Goal: Browse casually

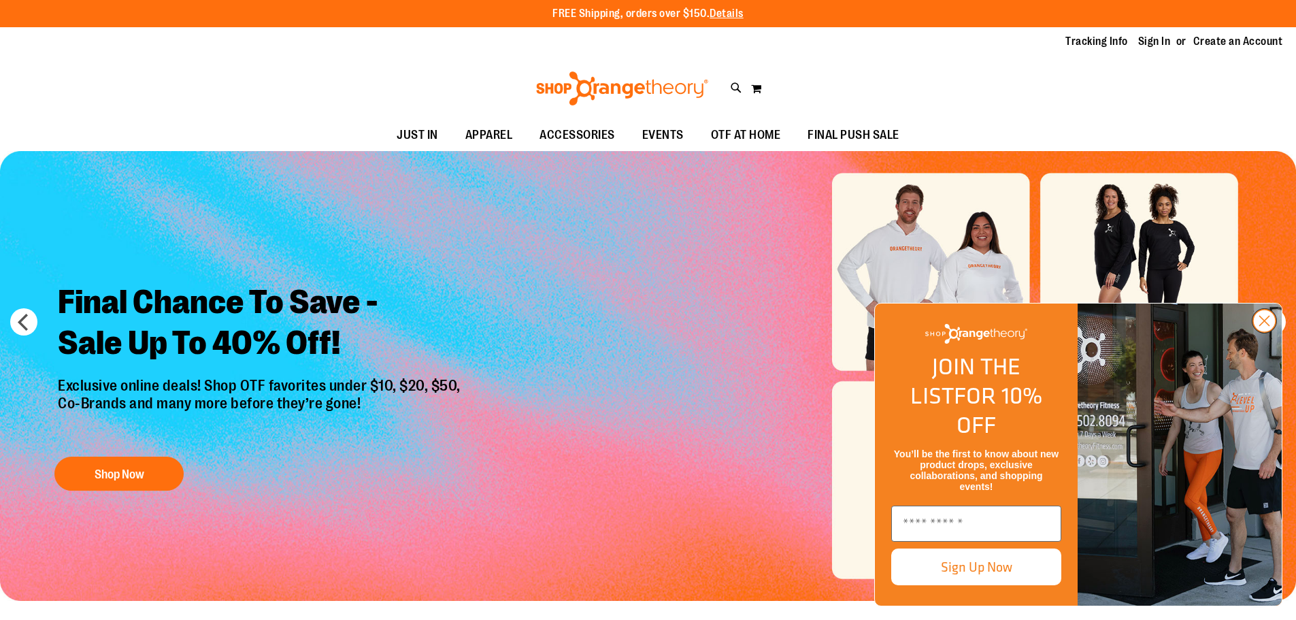
click at [1263, 326] on icon "Close dialog" at bounding box center [1264, 321] width 10 height 10
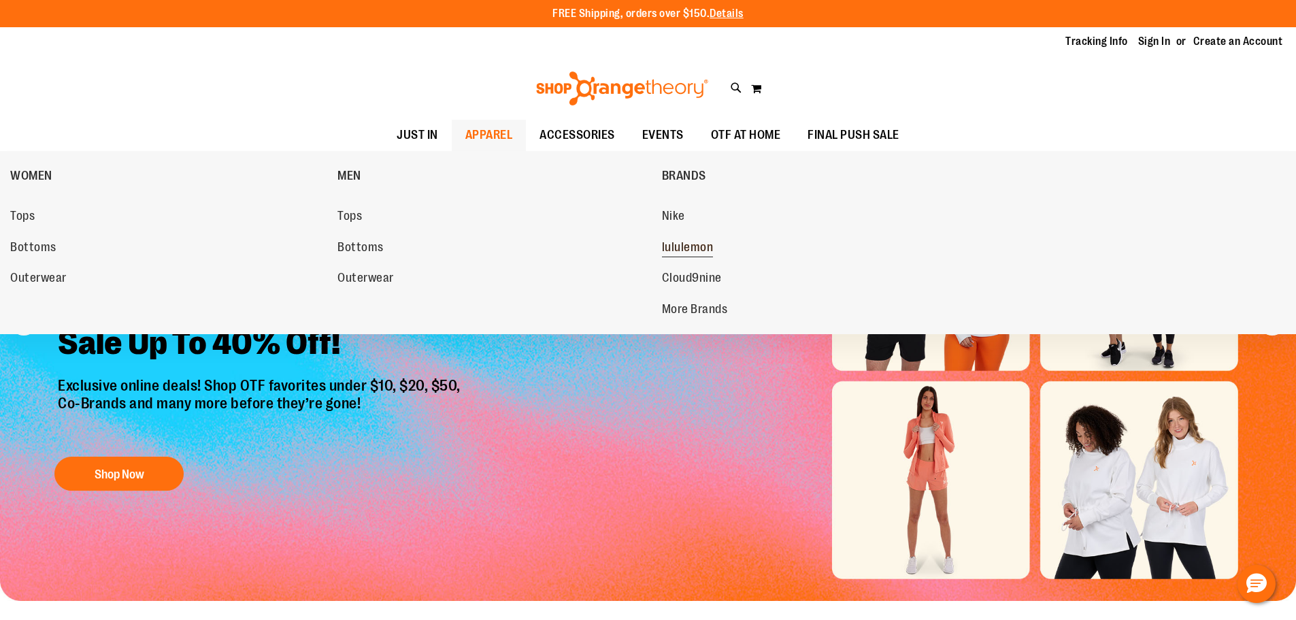
click at [683, 254] on span "lululemon" at bounding box center [688, 248] width 52 height 17
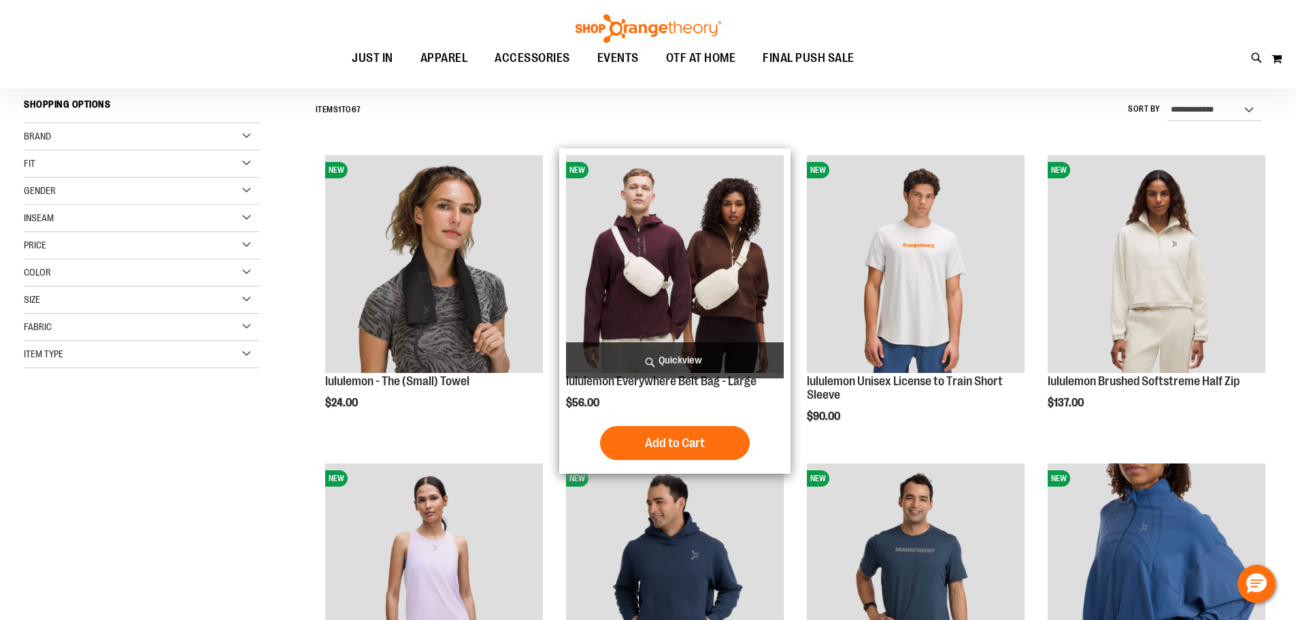
scroll to position [137, 0]
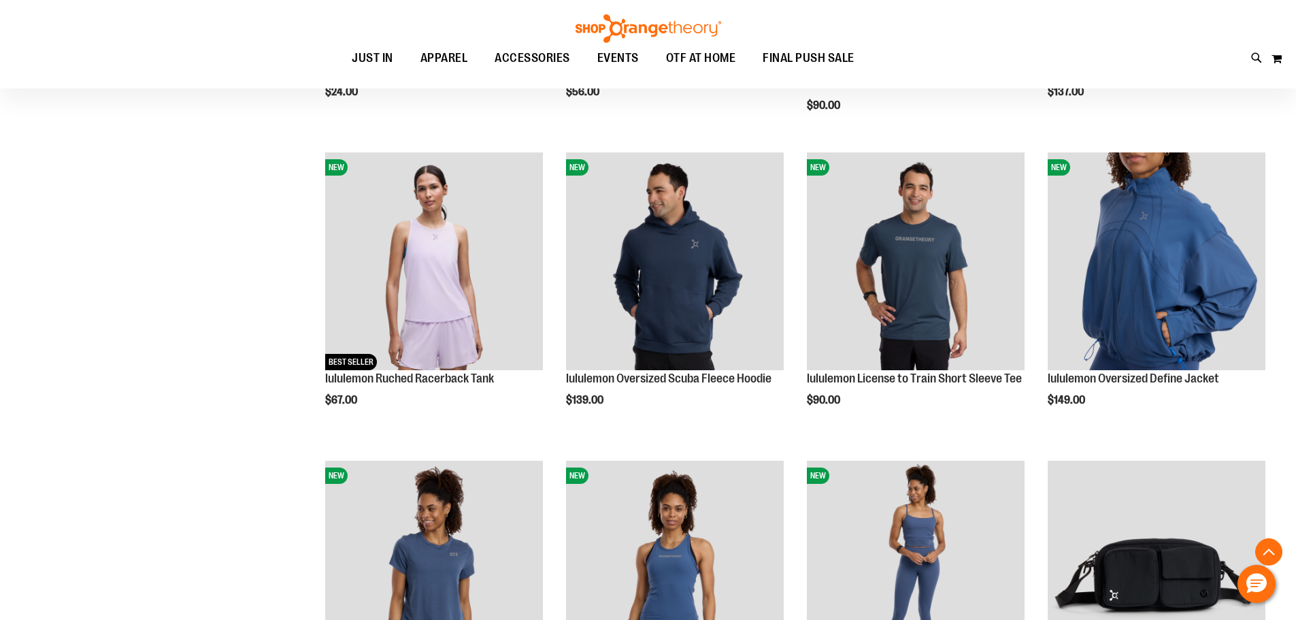
scroll to position [409, 0]
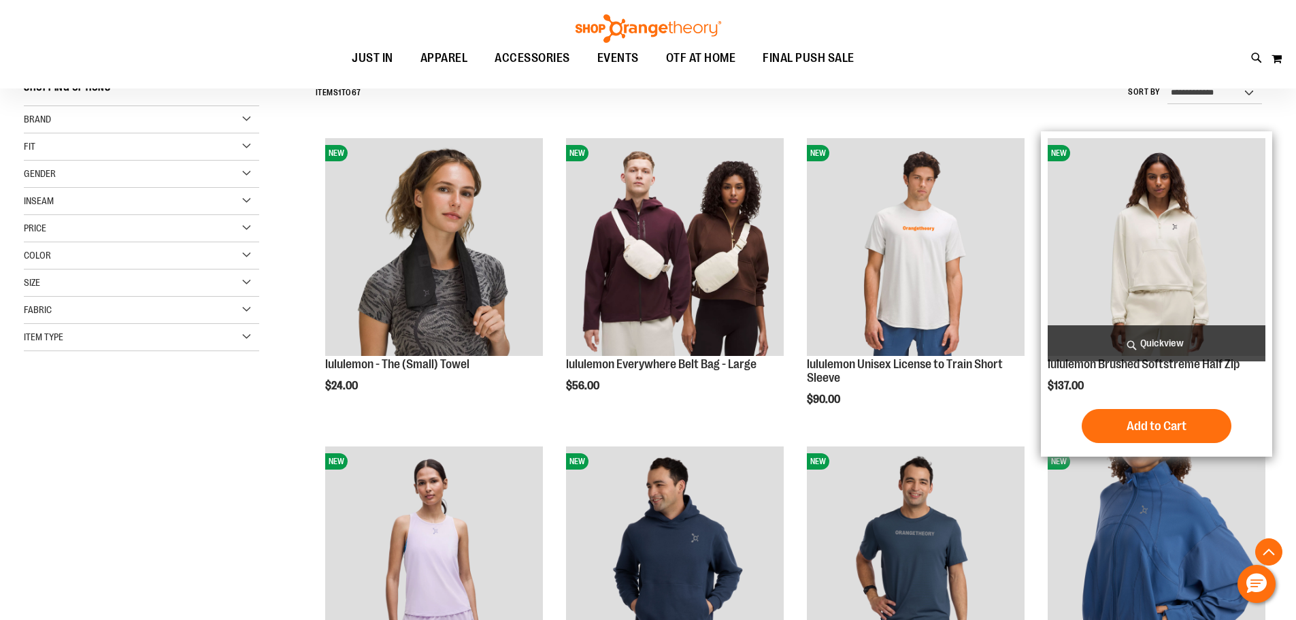
scroll to position [137, 0]
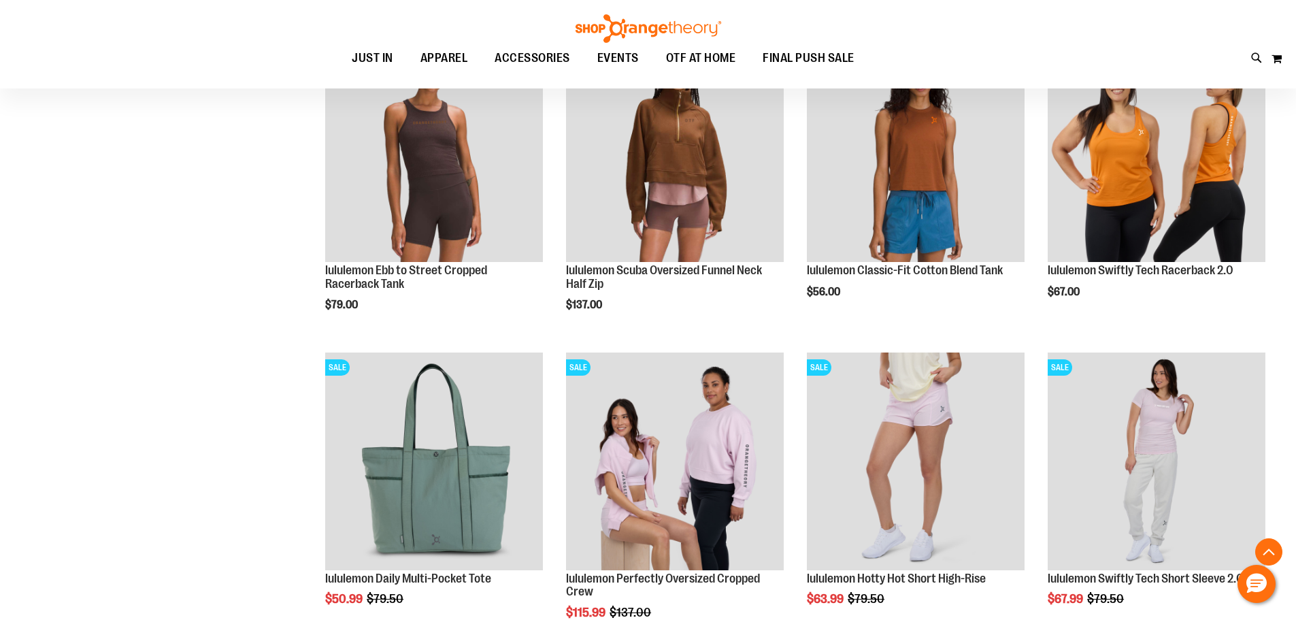
scroll to position [1361, 0]
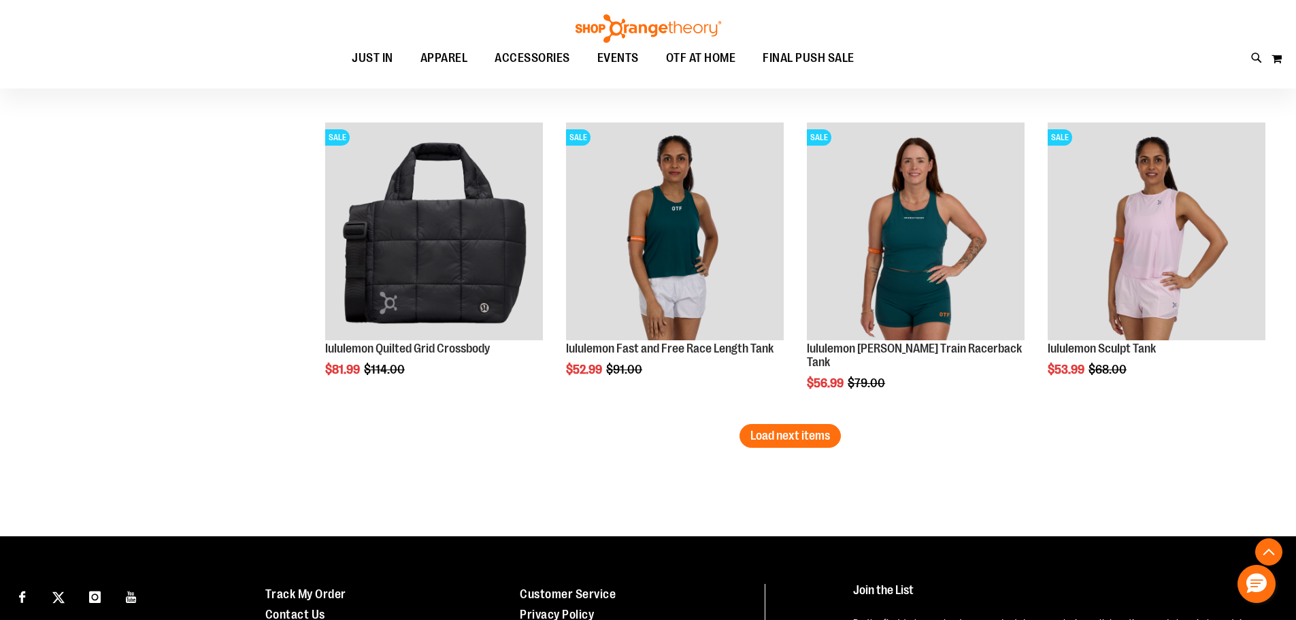
scroll to position [2721, 0]
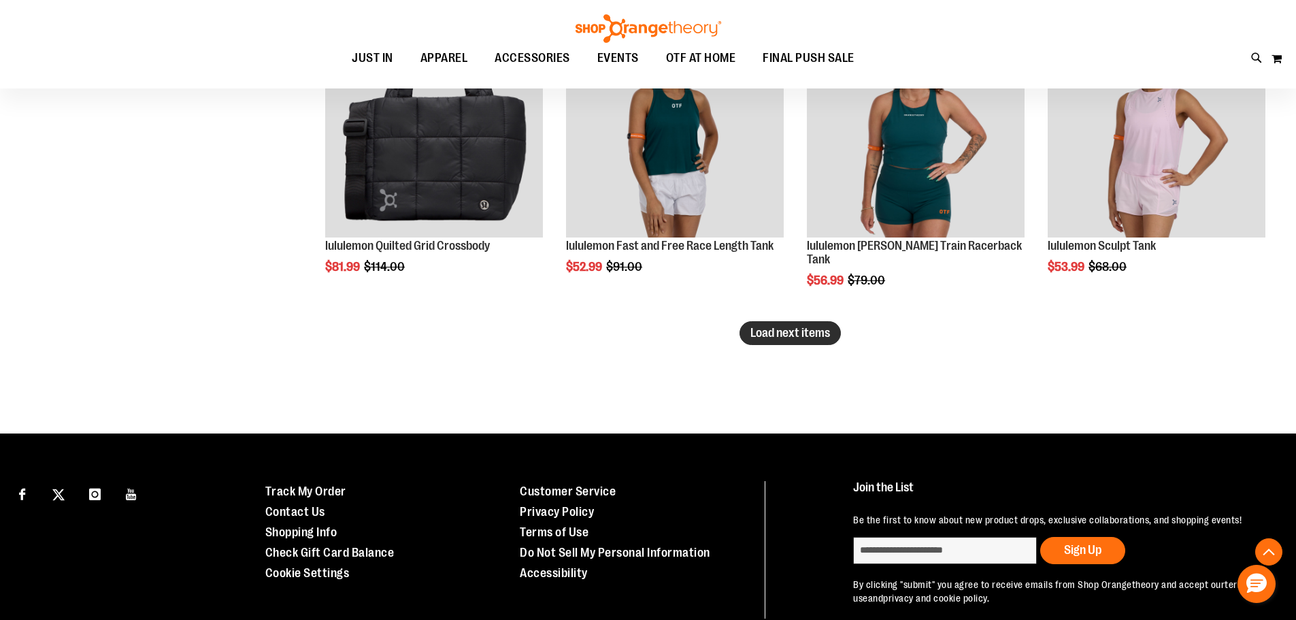
click at [741, 336] on button "Load next items" at bounding box center [789, 333] width 101 height 24
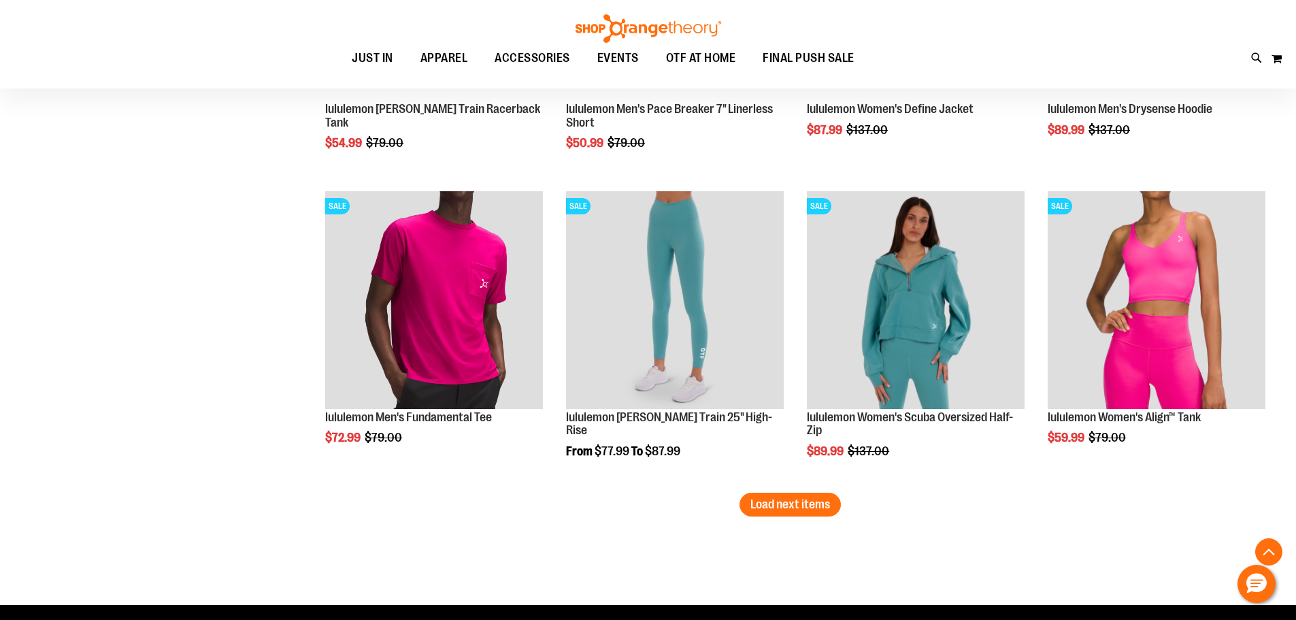
scroll to position [3469, 0]
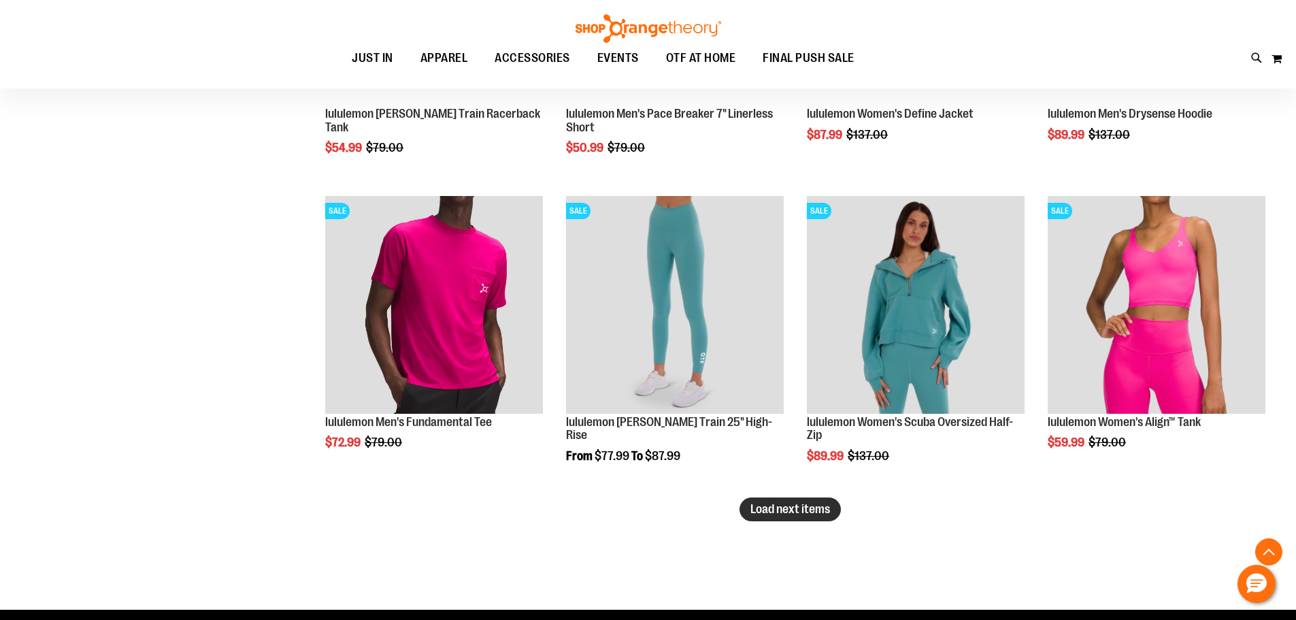
click at [790, 518] on button "Load next items" at bounding box center [789, 509] width 101 height 24
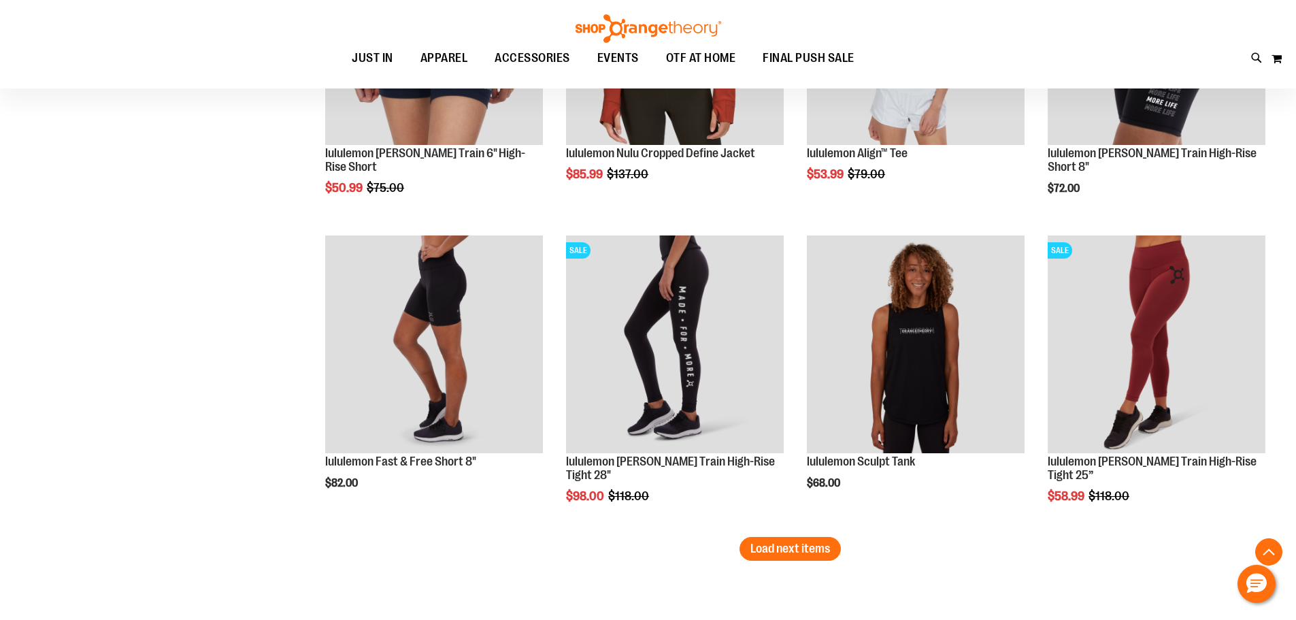
scroll to position [4421, 0]
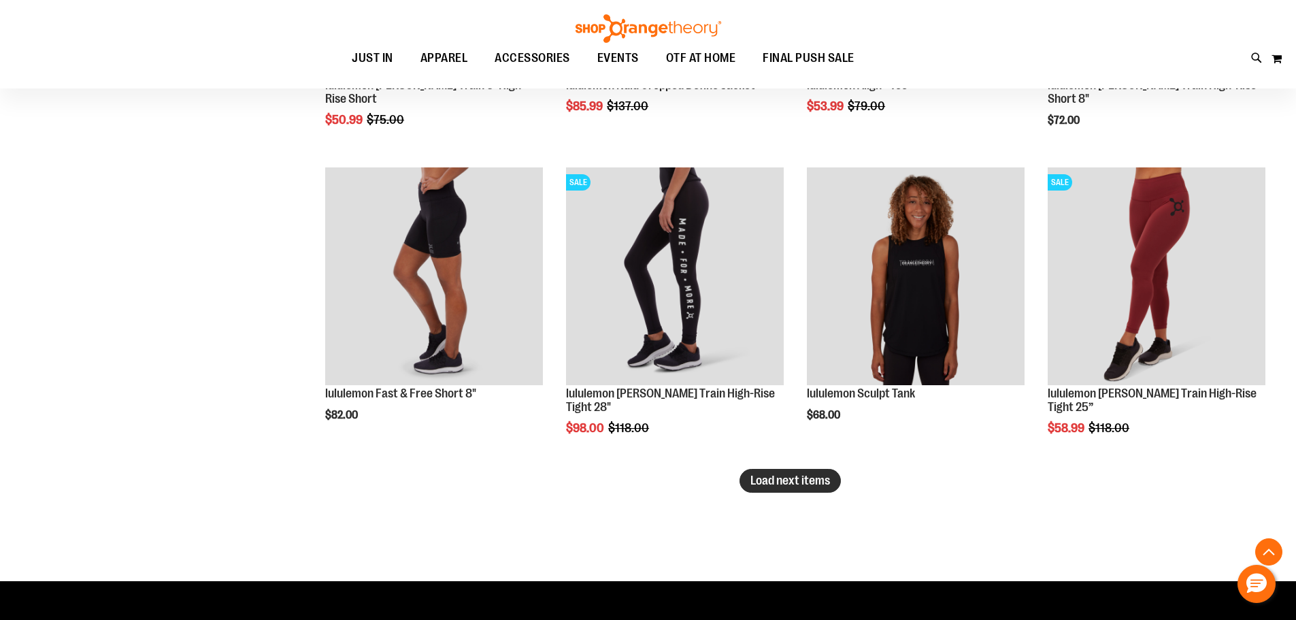
click at [791, 489] on button "Load next items" at bounding box center [789, 481] width 101 height 24
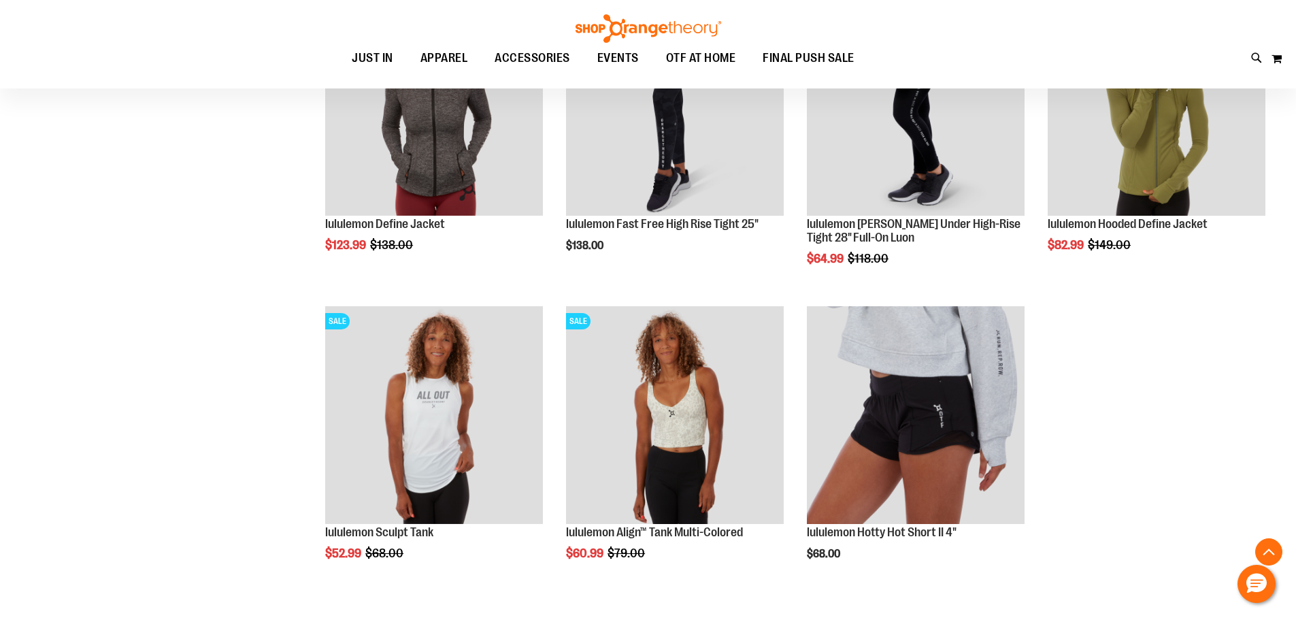
scroll to position [4897, 0]
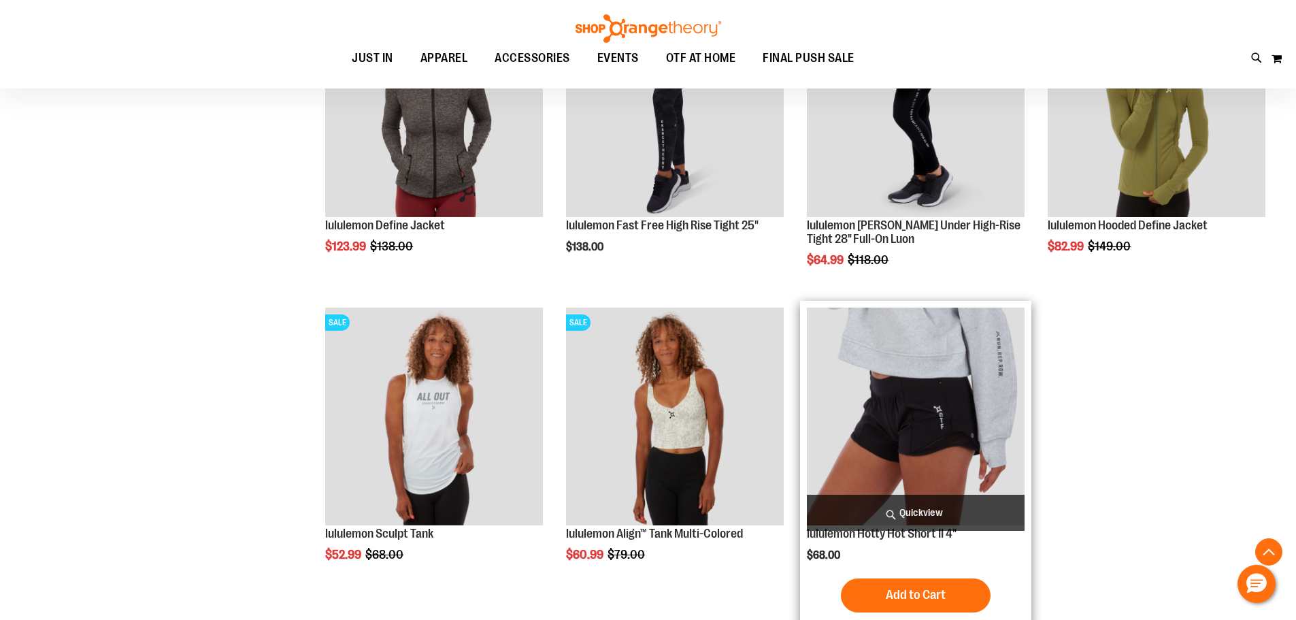
click at [1008, 585] on div "Add to Cart In stock" at bounding box center [916, 595] width 218 height 34
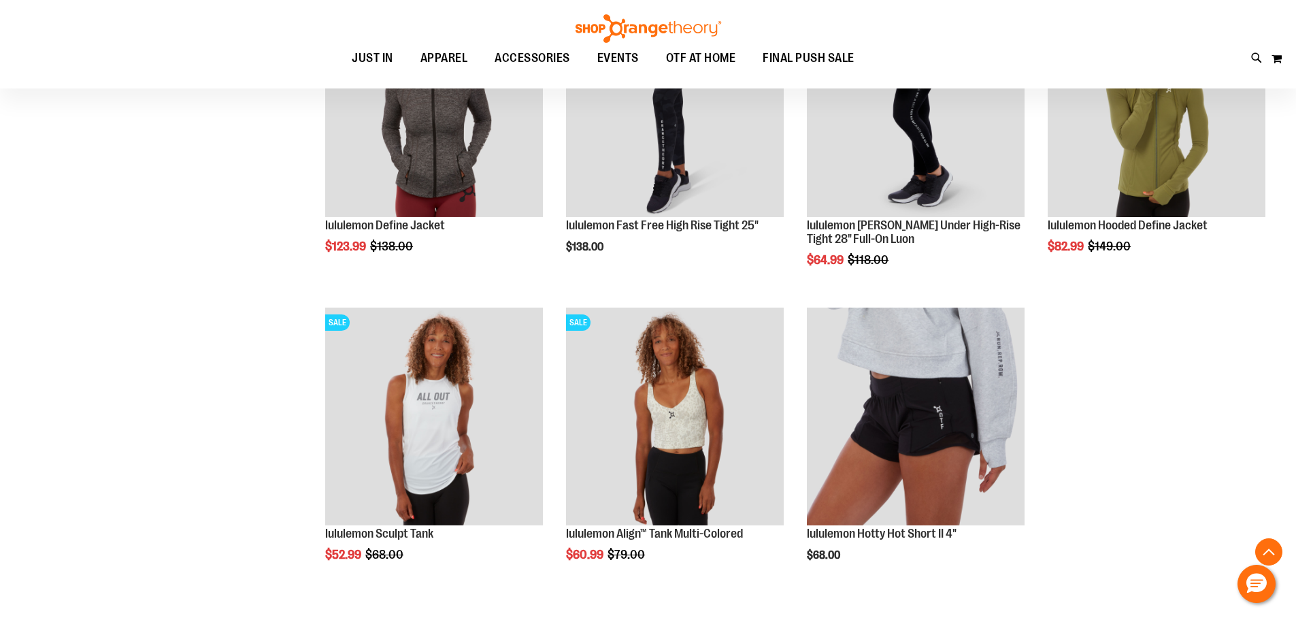
scroll to position [4693, 0]
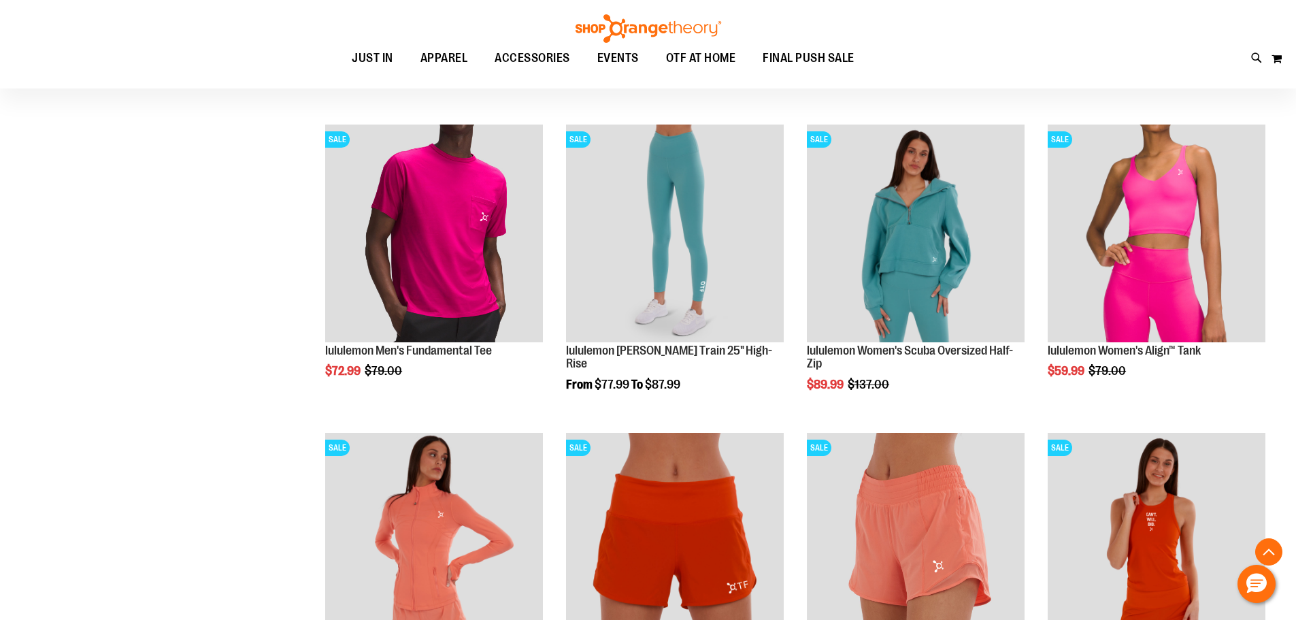
scroll to position [3537, 0]
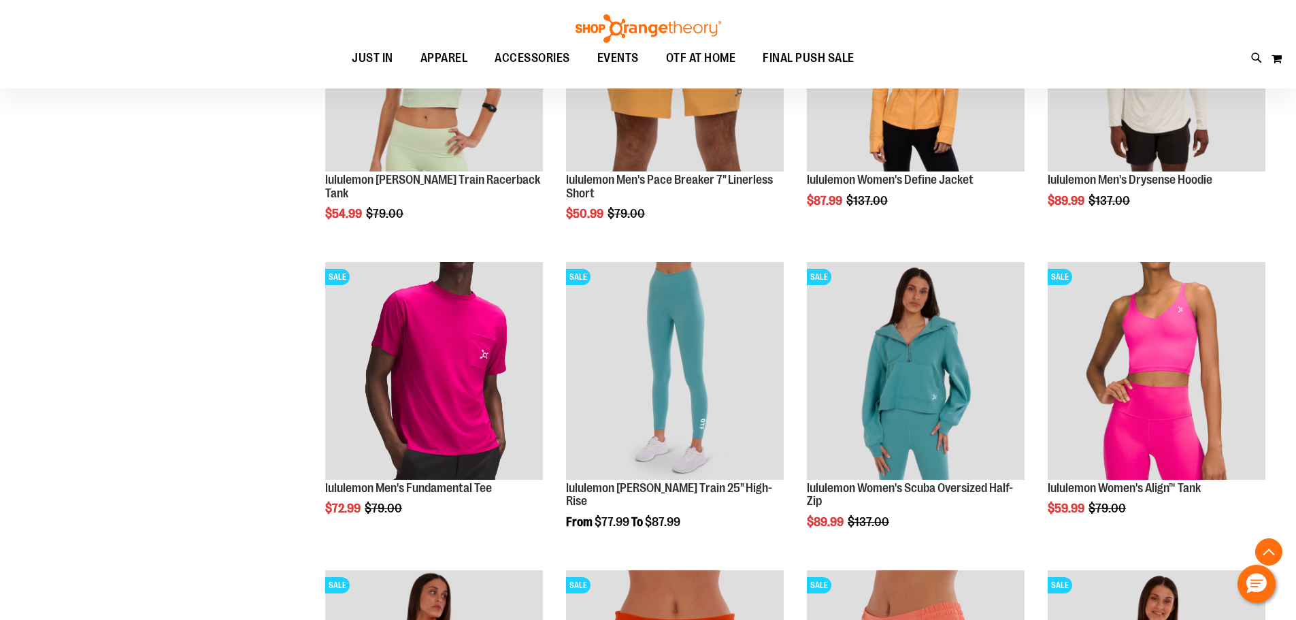
scroll to position [3401, 0]
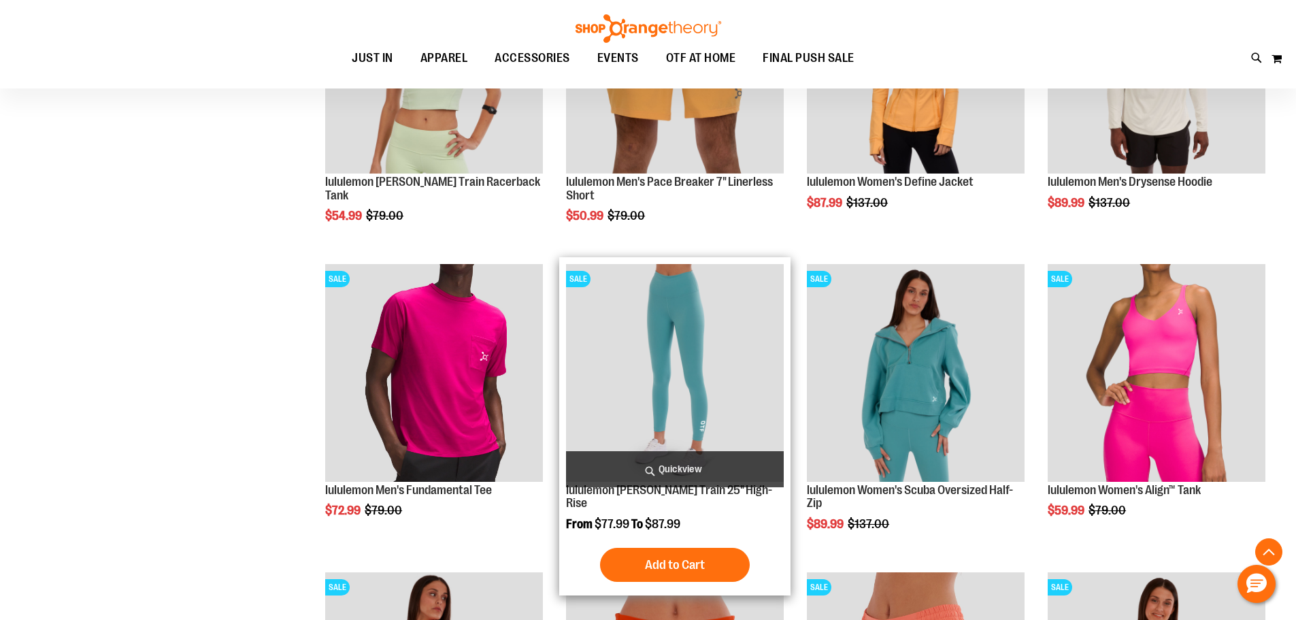
click at [737, 317] on img "product" at bounding box center [675, 373] width 218 height 218
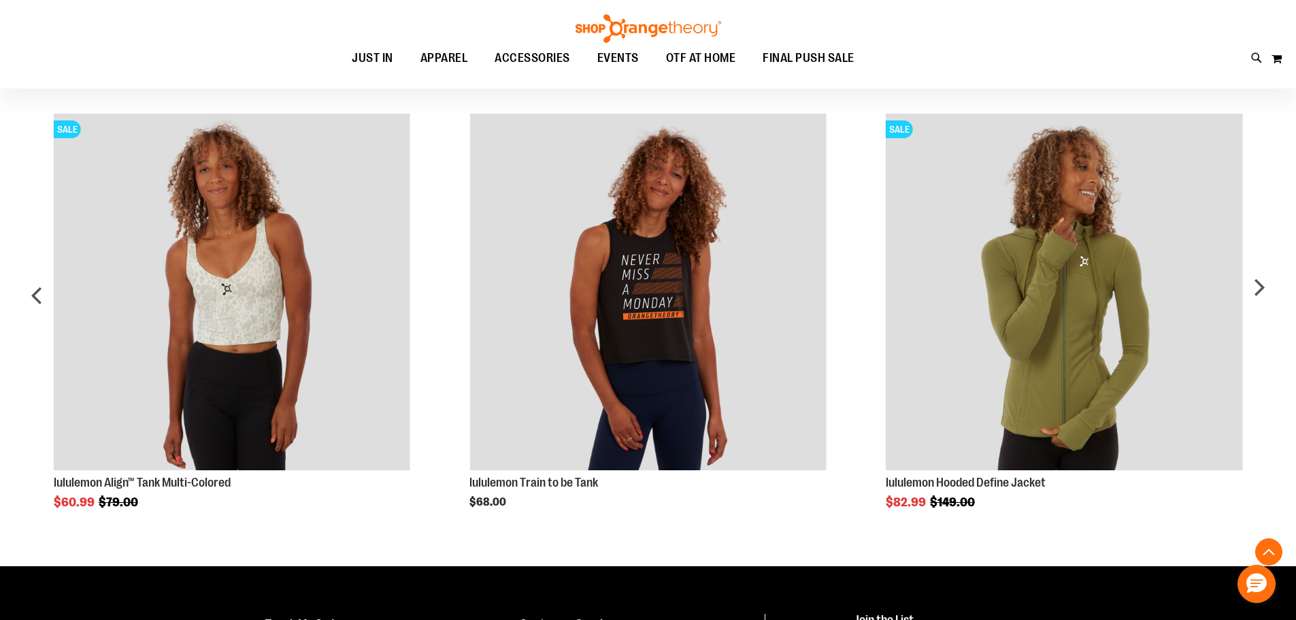
scroll to position [680, 0]
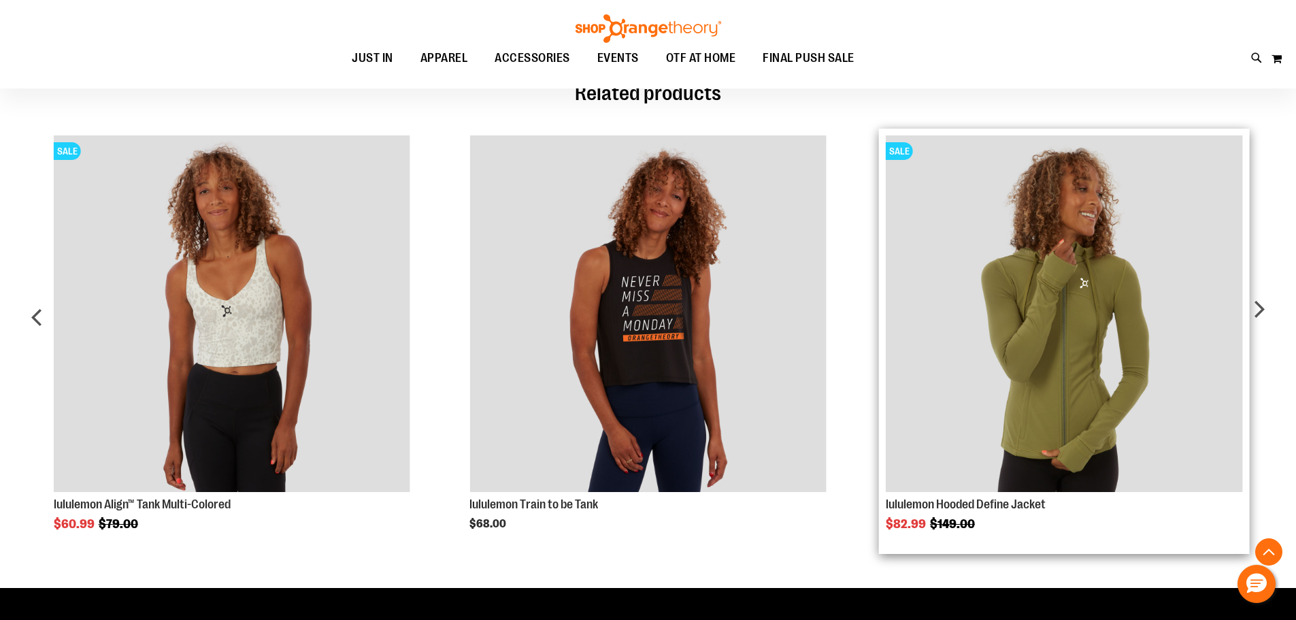
click at [1160, 351] on img "Product Page Link" at bounding box center [1063, 313] width 356 height 356
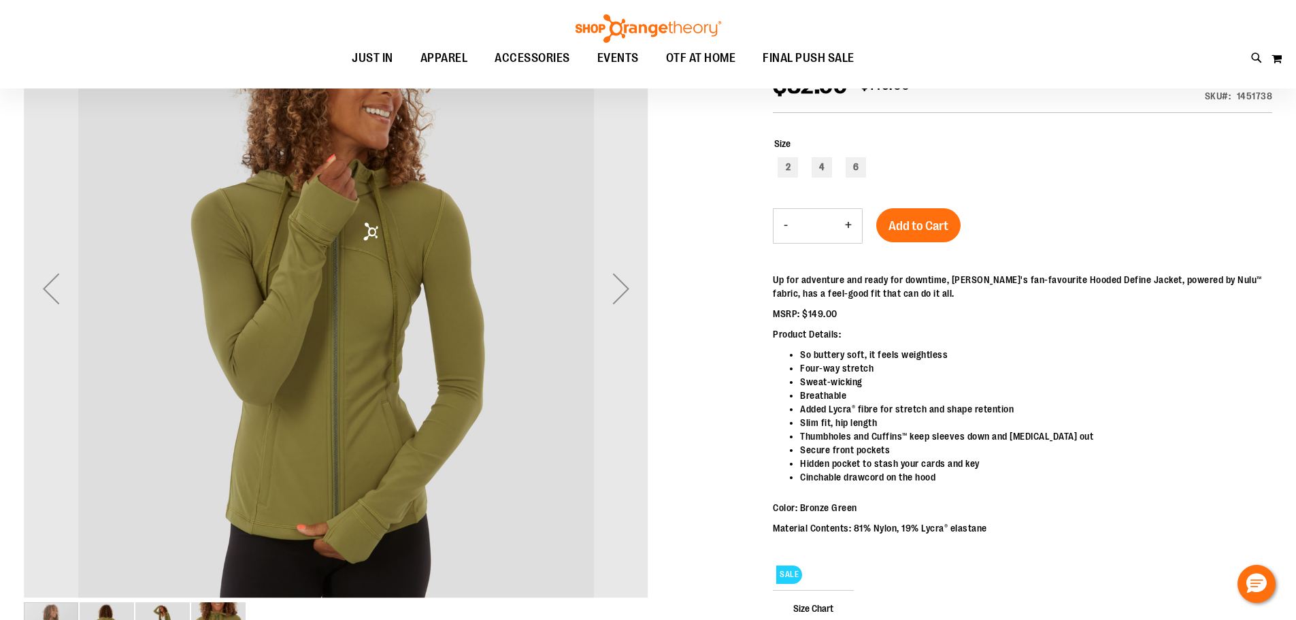
scroll to position [67, 0]
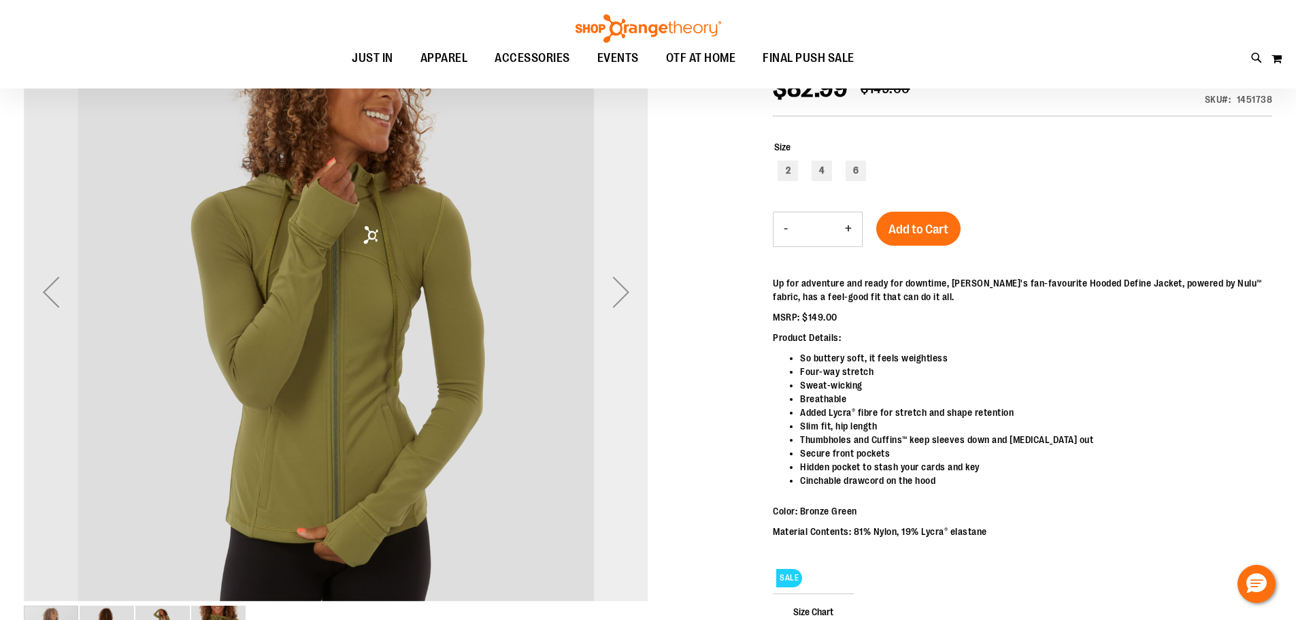
click at [632, 299] on div "Next" at bounding box center [621, 292] width 54 height 54
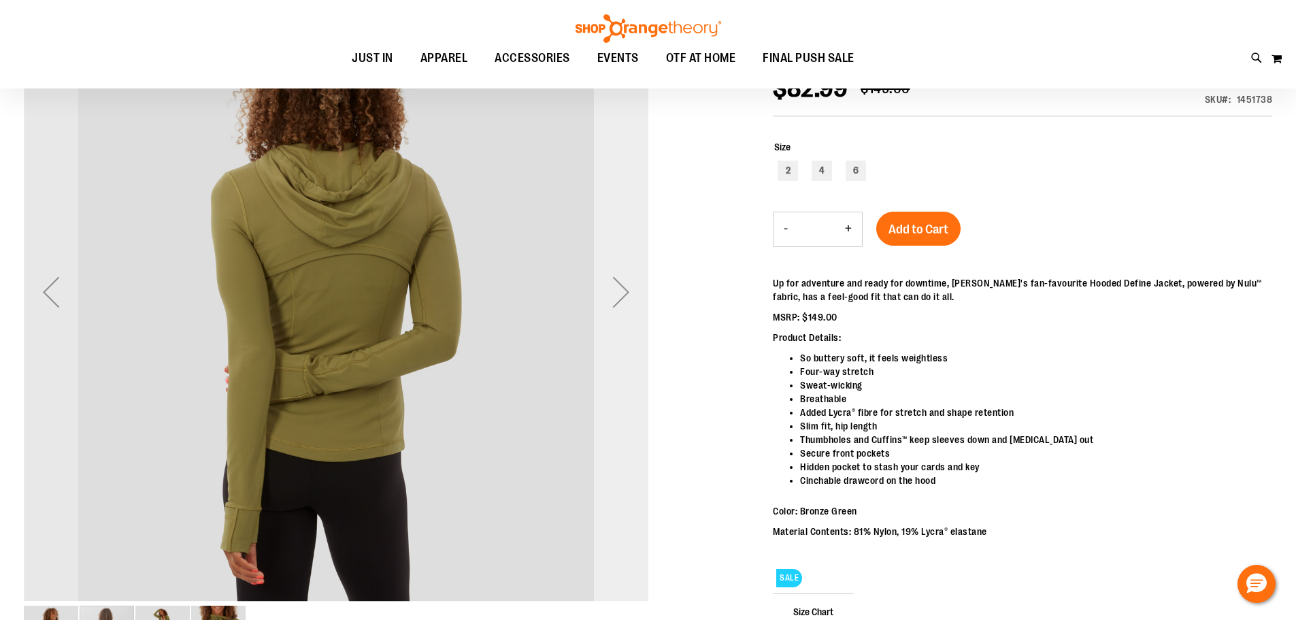
click at [632, 299] on div "Next" at bounding box center [621, 292] width 54 height 54
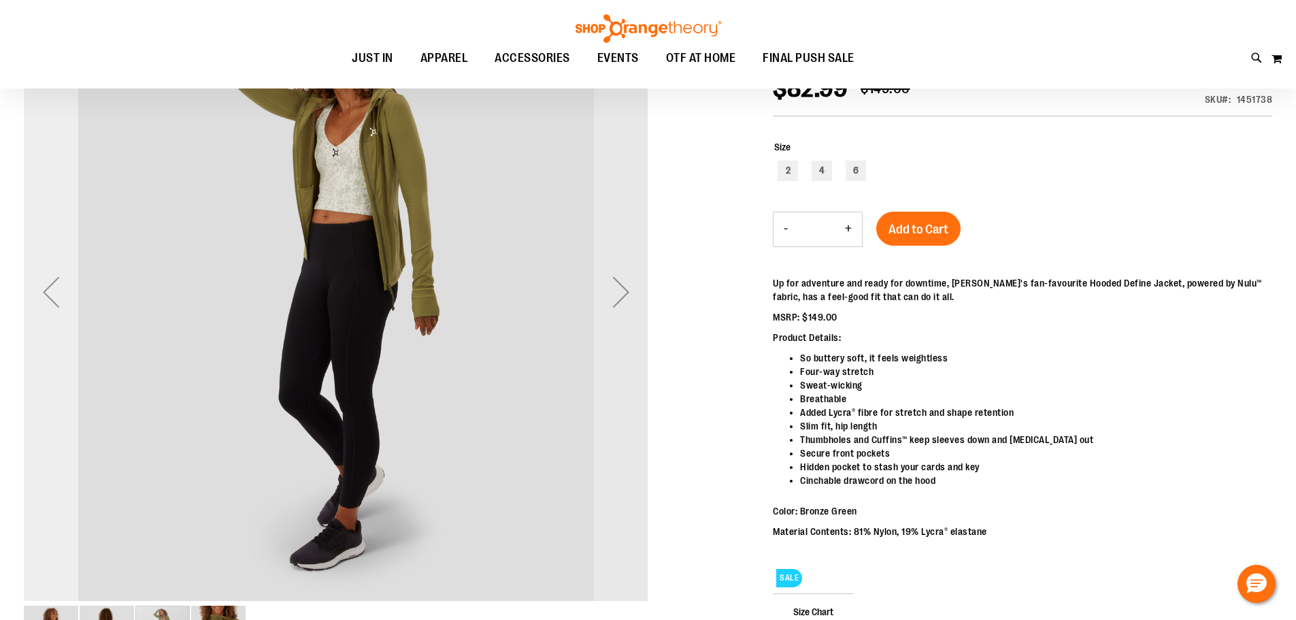
click at [33, 297] on div "Previous" at bounding box center [51, 292] width 54 height 54
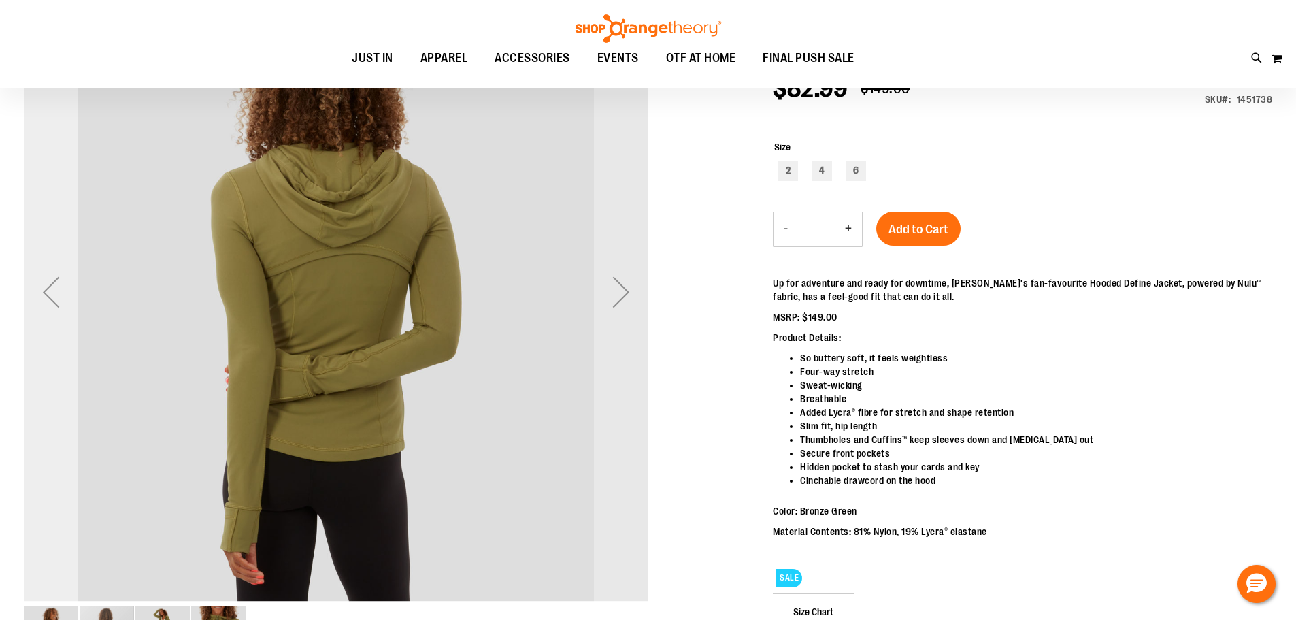
click at [33, 297] on div "Previous" at bounding box center [51, 292] width 54 height 54
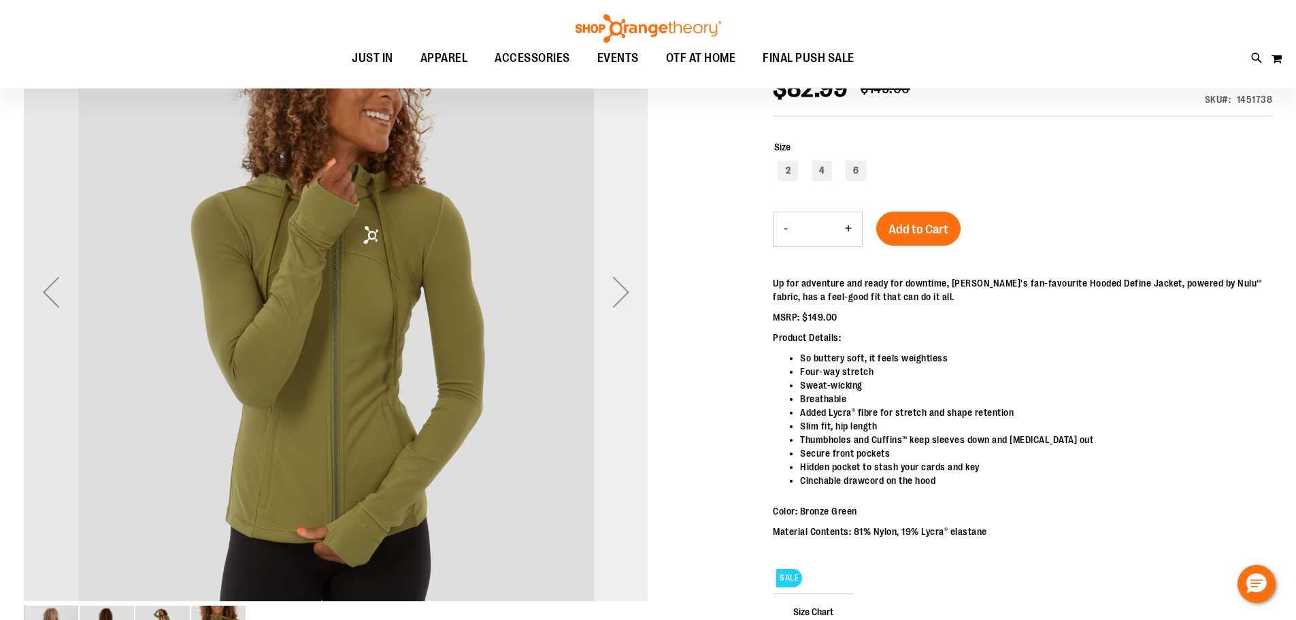
click at [633, 304] on div "Next" at bounding box center [621, 292] width 54 height 54
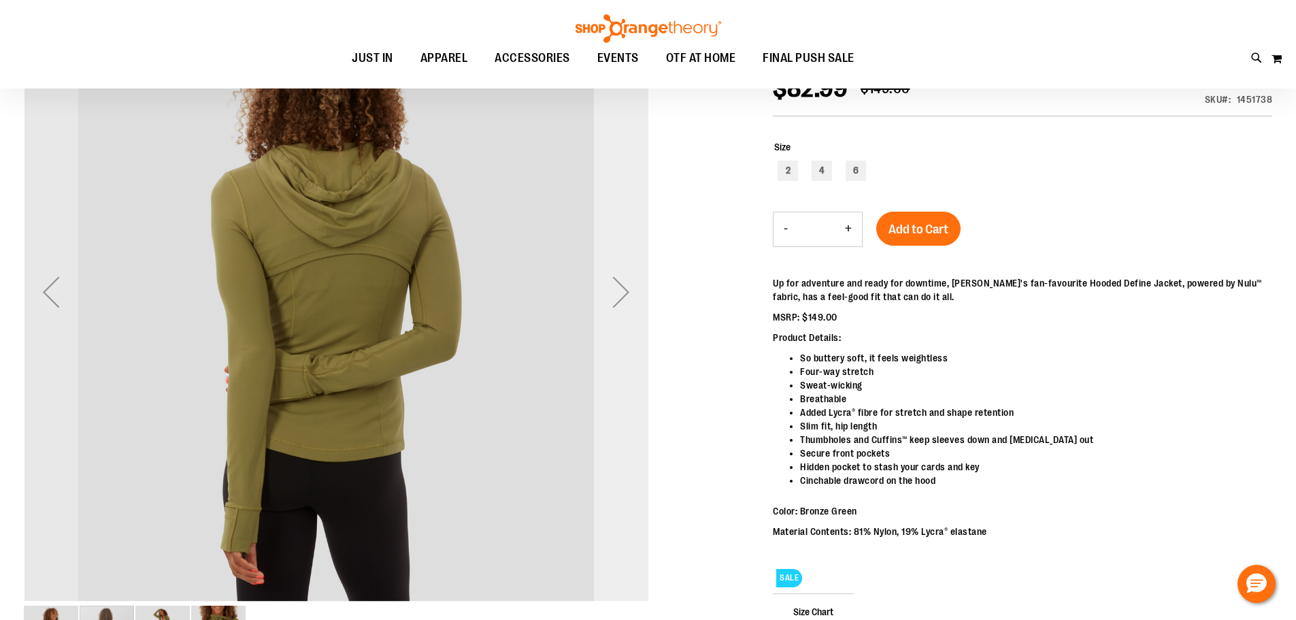
click at [633, 304] on div "Next" at bounding box center [621, 292] width 54 height 54
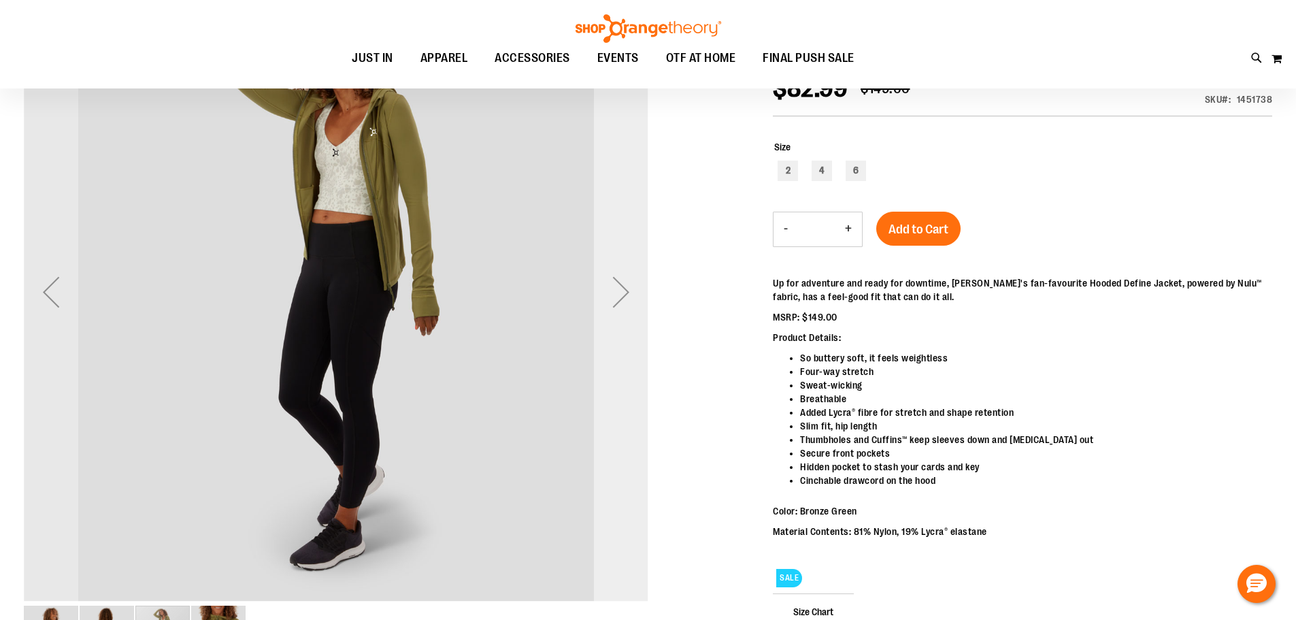
click at [633, 304] on div "Next" at bounding box center [621, 292] width 54 height 54
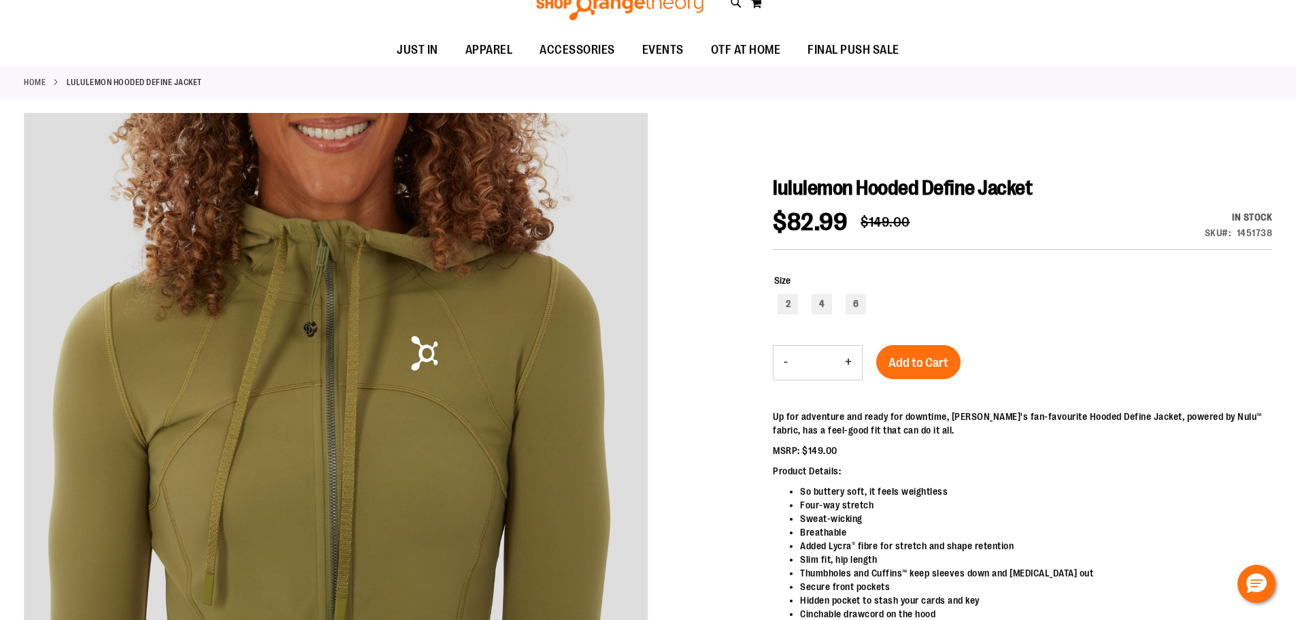
scroll to position [0, 0]
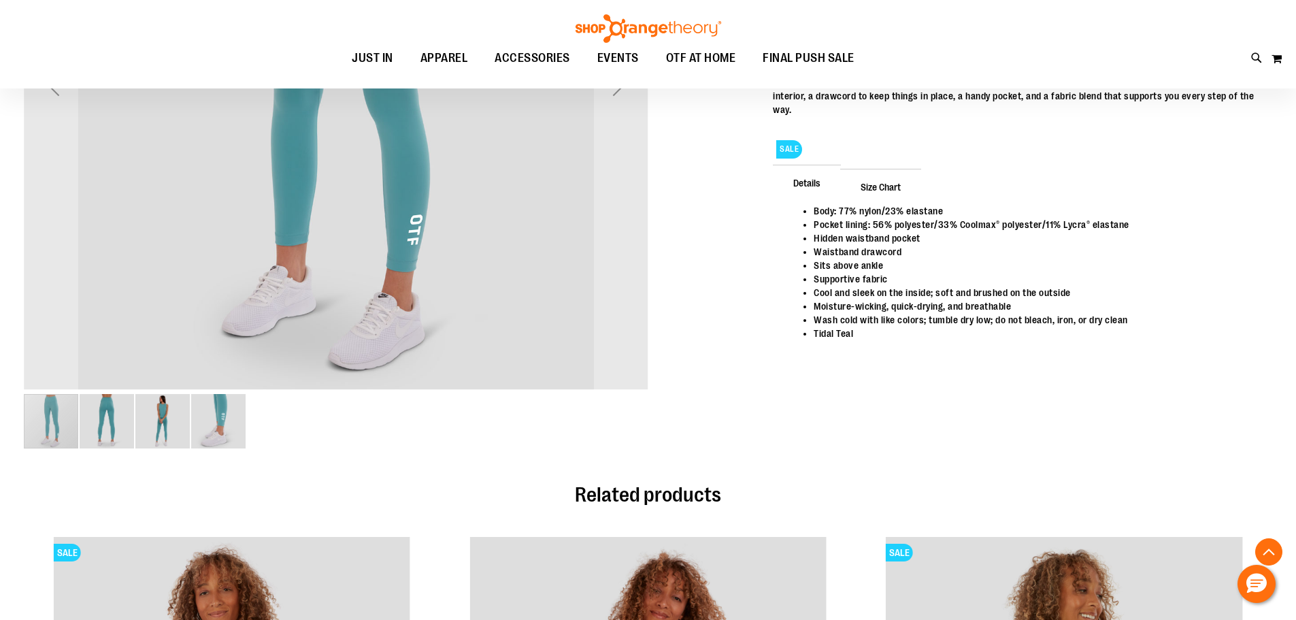
scroll to position [130, 0]
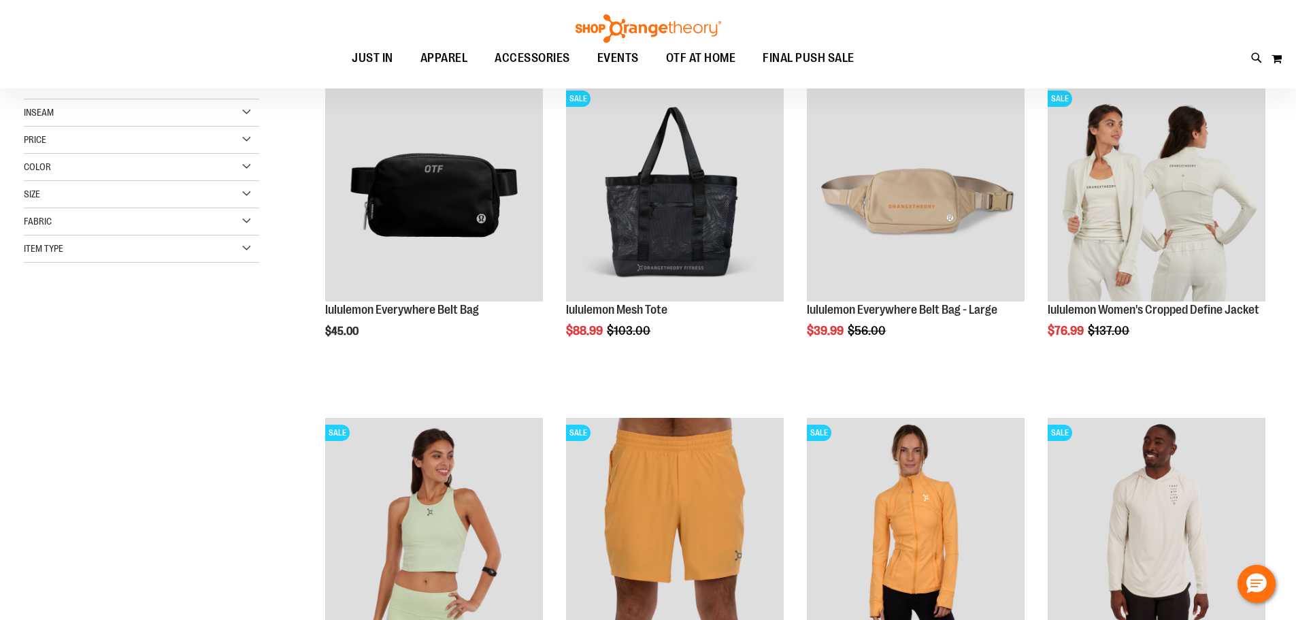
scroll to position [158, 0]
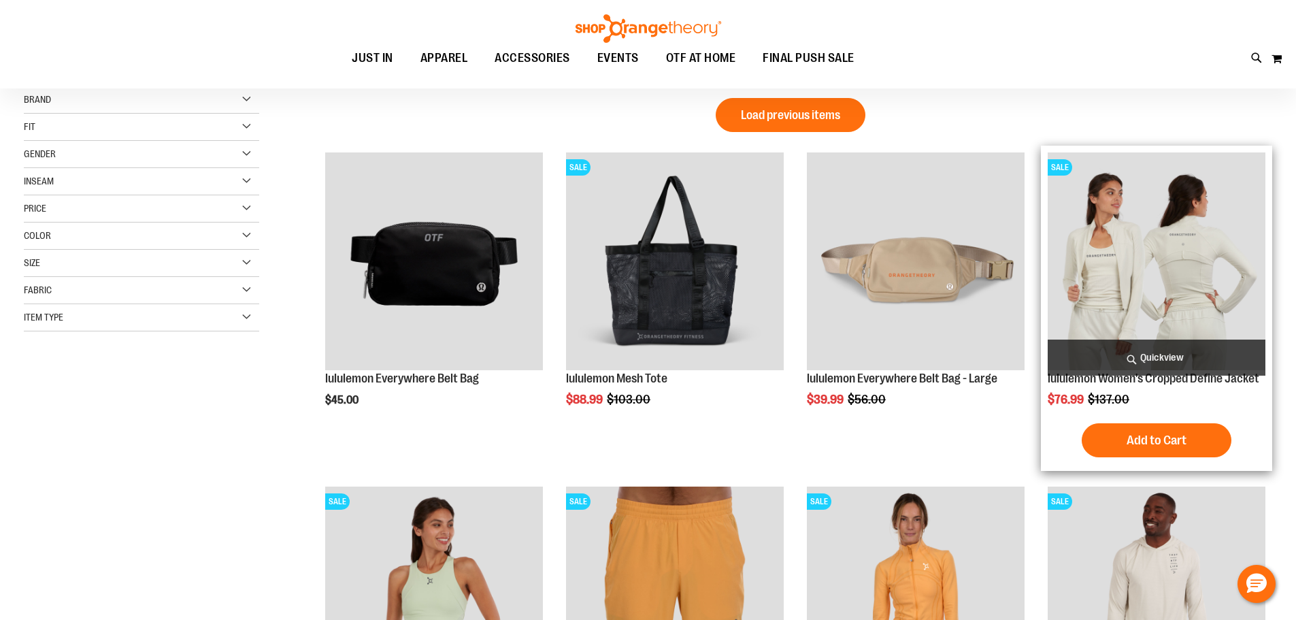
click at [1232, 322] on img "product" at bounding box center [1156, 261] width 218 height 218
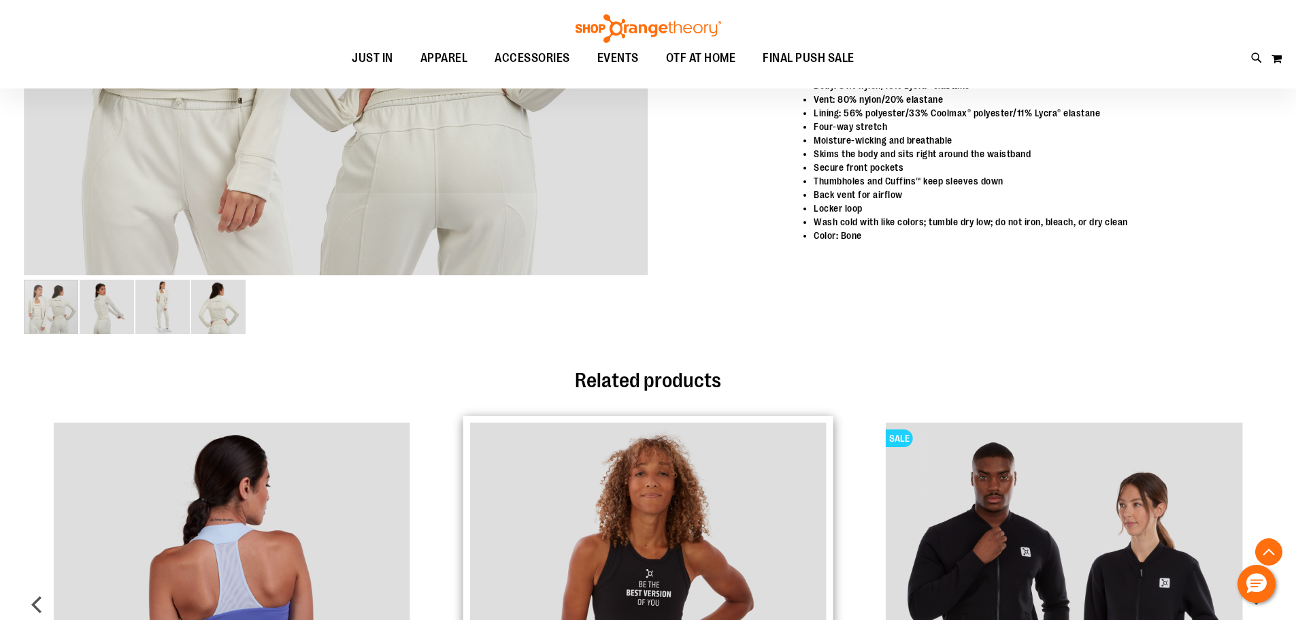
scroll to position [271, 0]
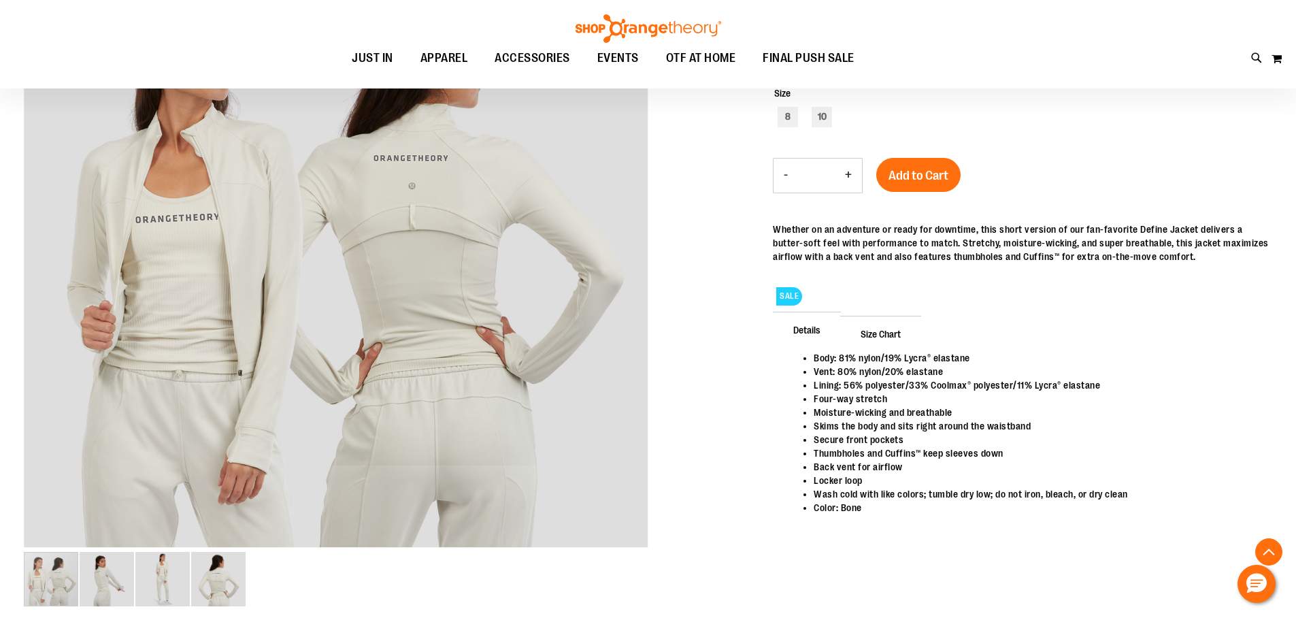
click at [860, 329] on span "Size Chart" at bounding box center [880, 333] width 81 height 35
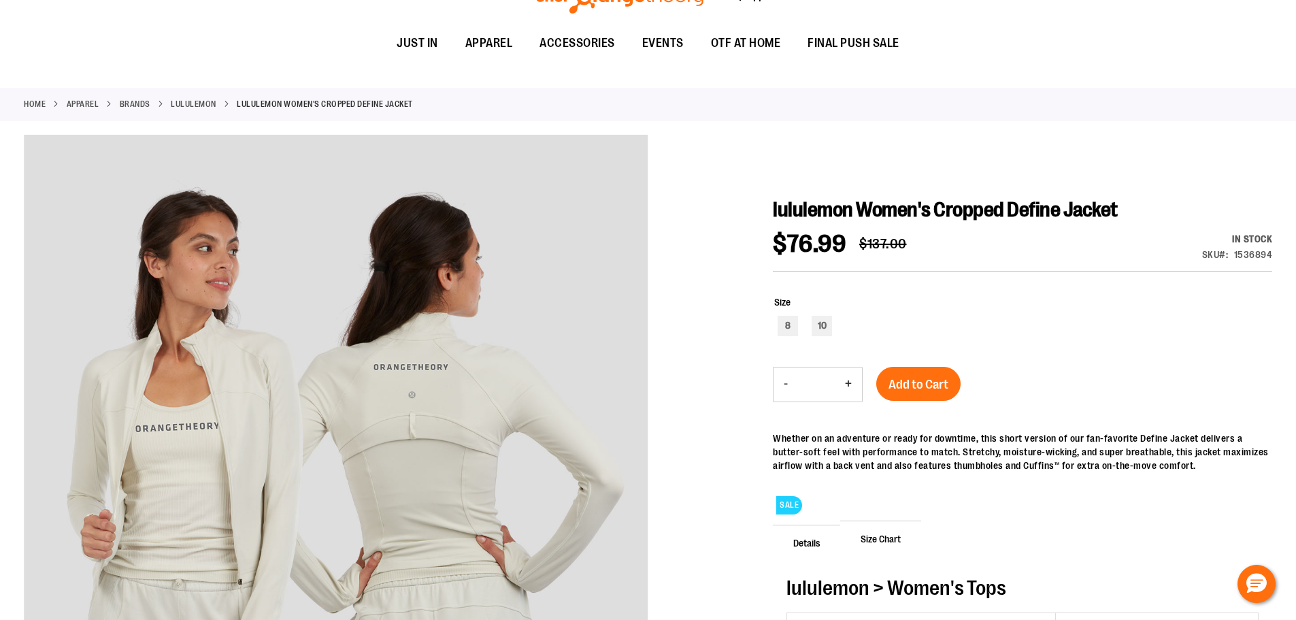
scroll to position [0, 0]
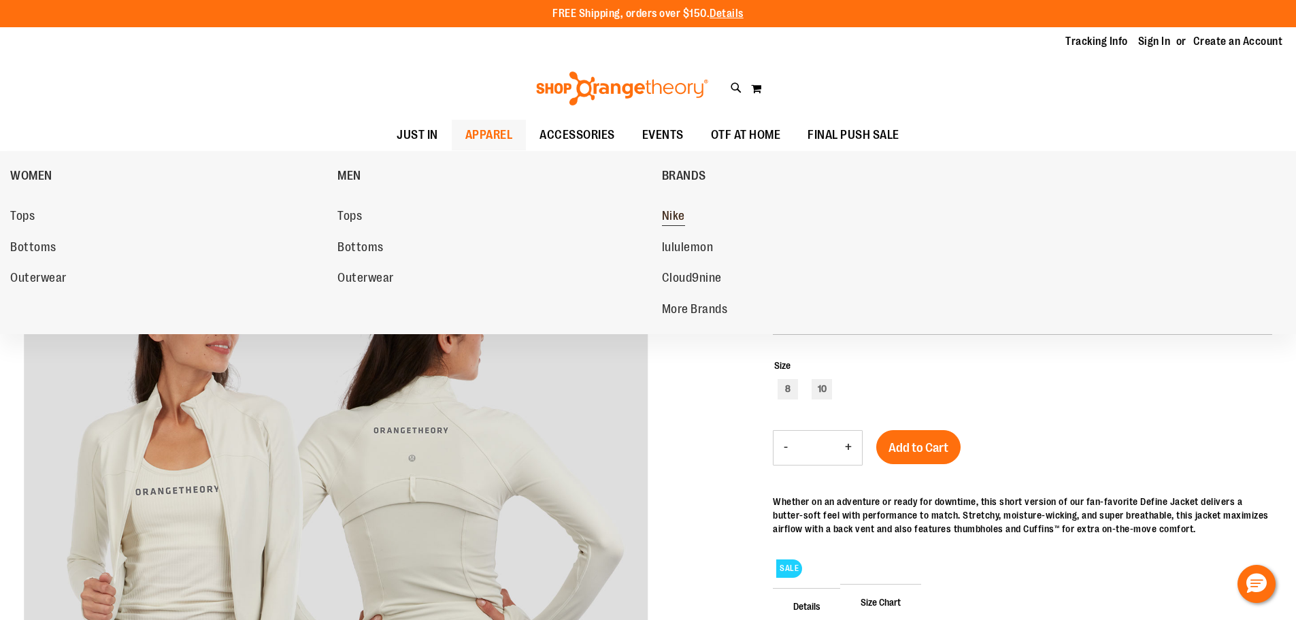
click at [677, 206] on link "Nike" at bounding box center [819, 216] width 314 height 24
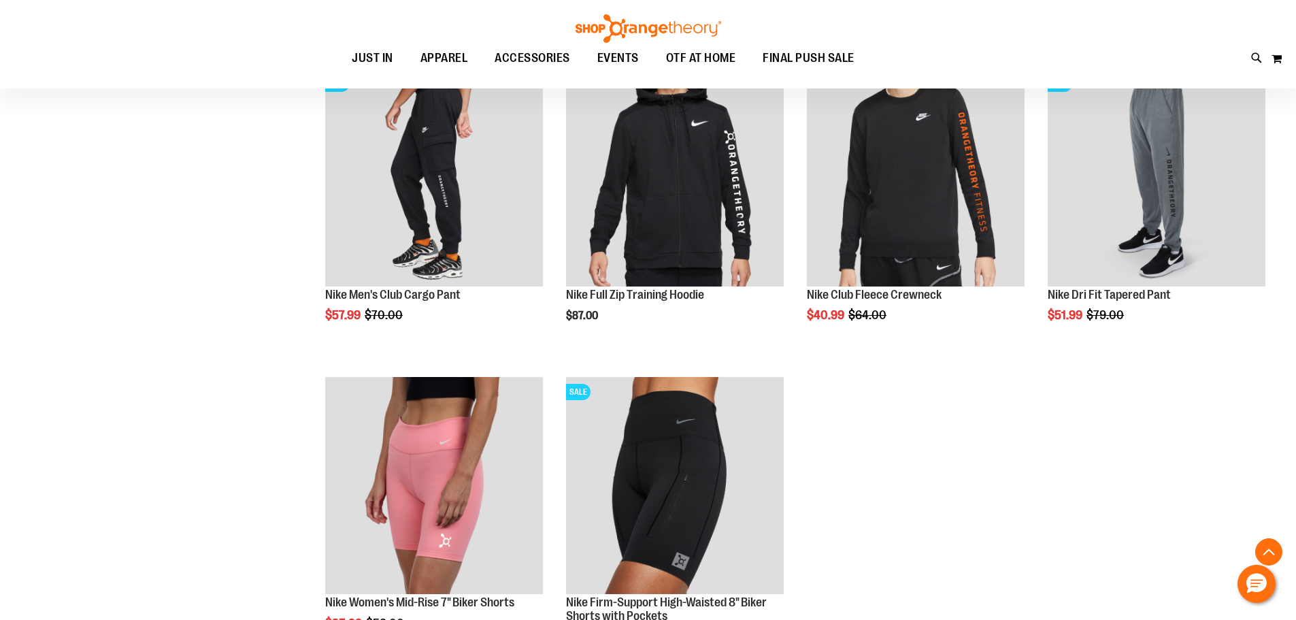
scroll to position [1495, 0]
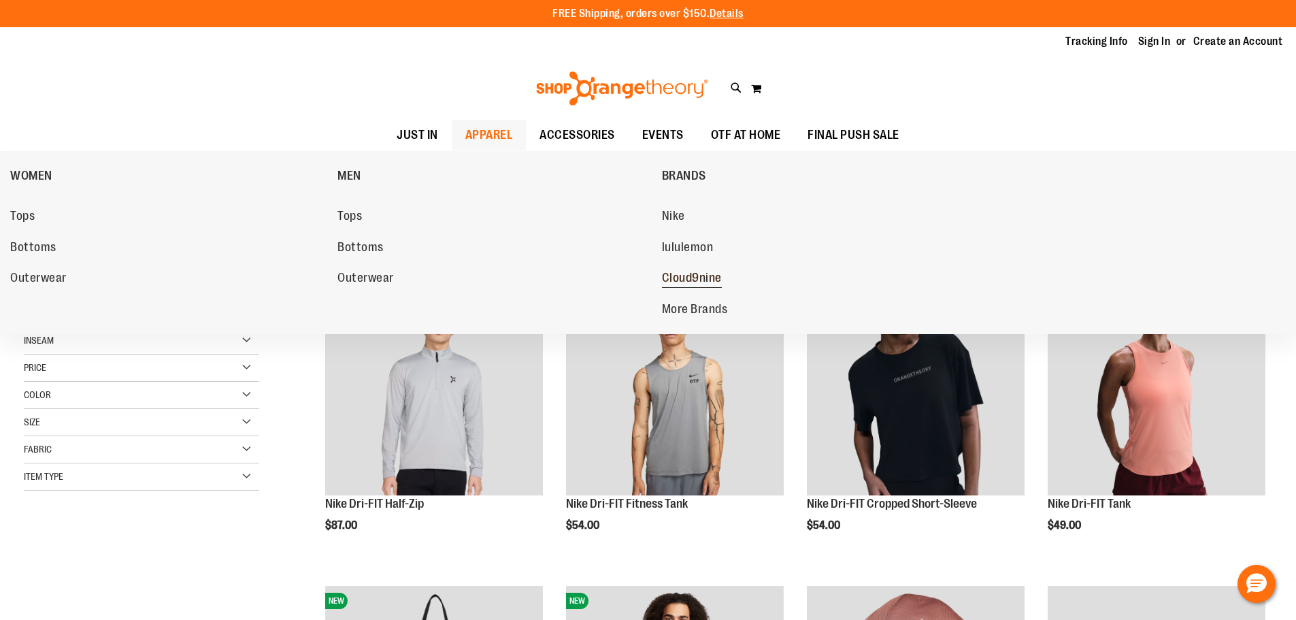
click at [688, 278] on span "Cloud9nine" at bounding box center [692, 279] width 60 height 17
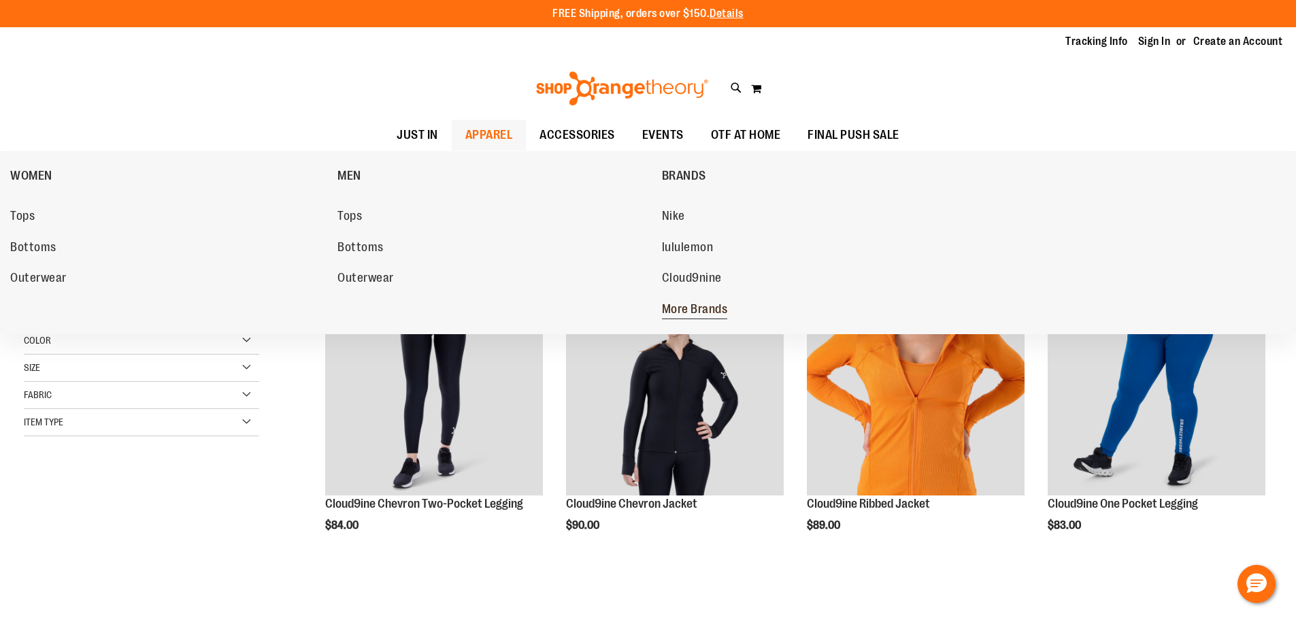
click at [703, 303] on span "More Brands" at bounding box center [695, 310] width 66 height 17
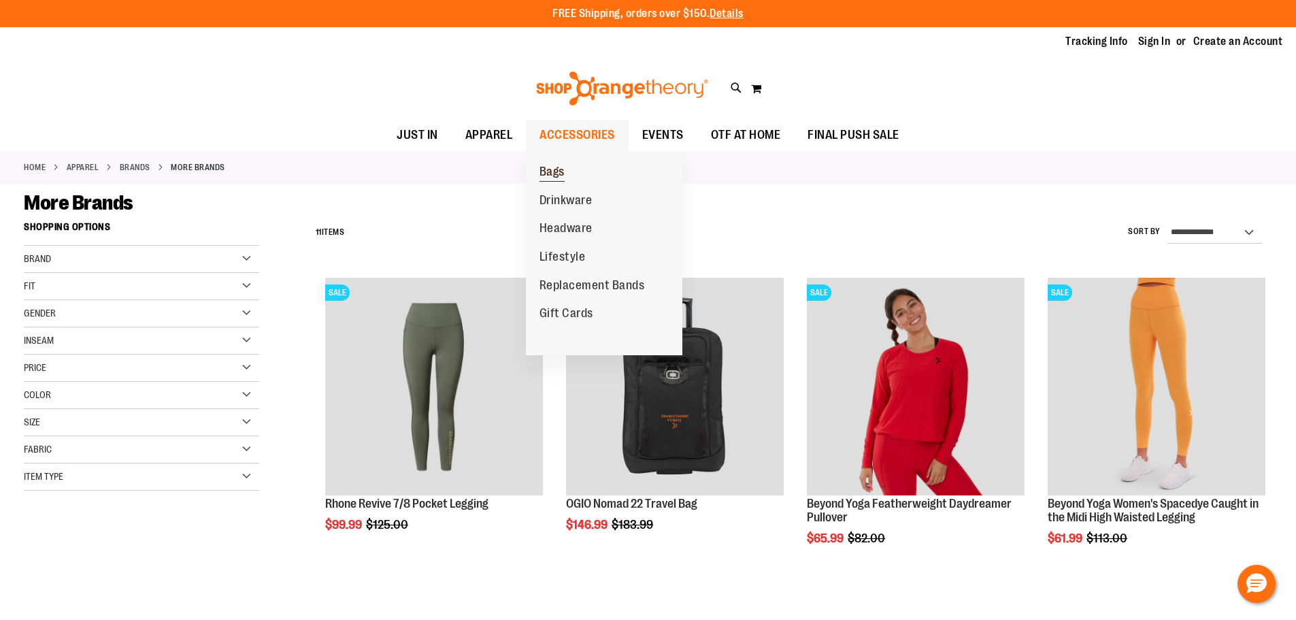
click at [562, 169] on span "Bags" at bounding box center [551, 173] width 25 height 17
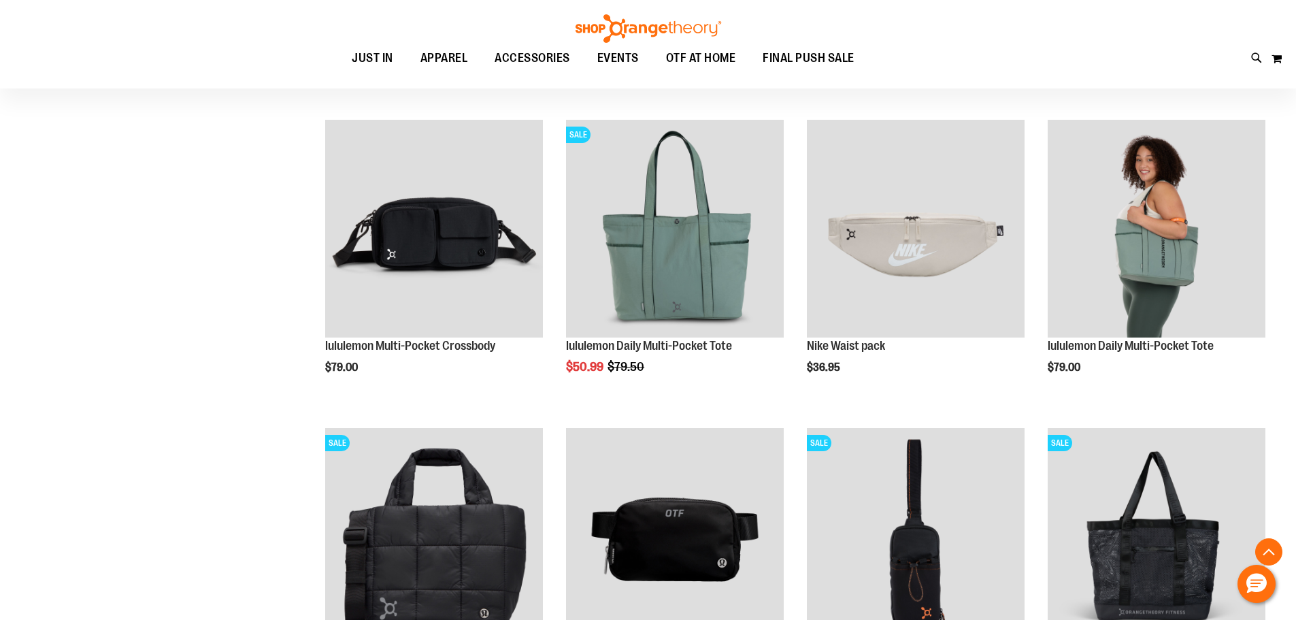
scroll to position [475, 0]
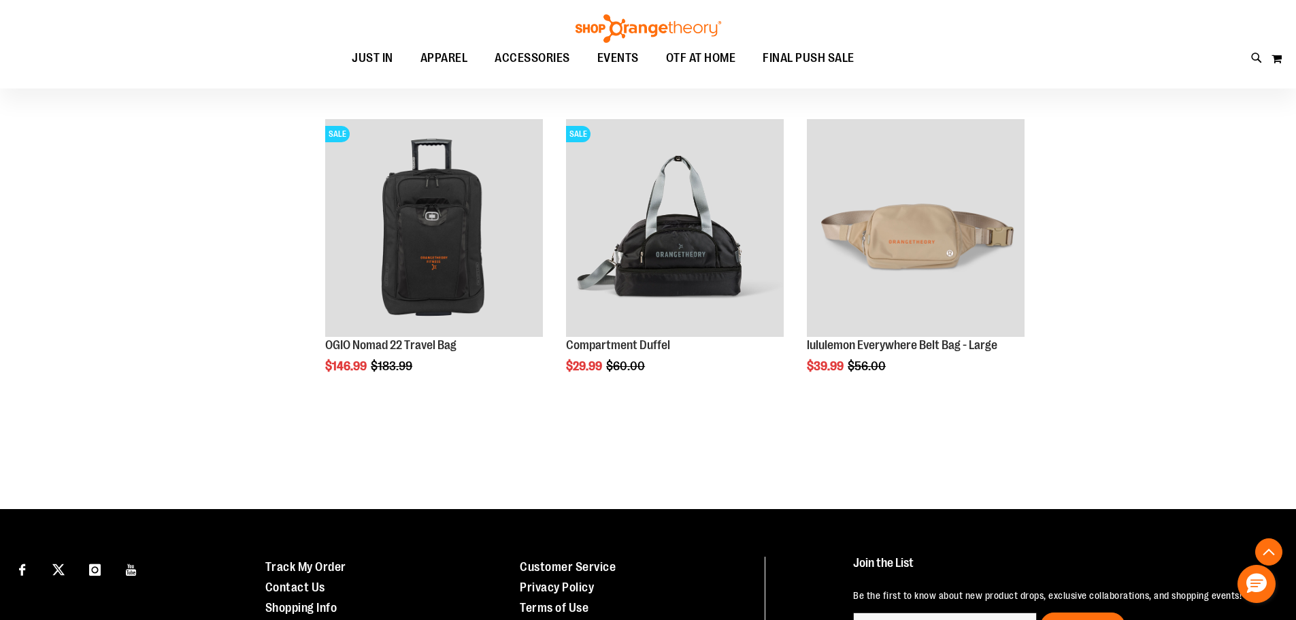
scroll to position [1087, 0]
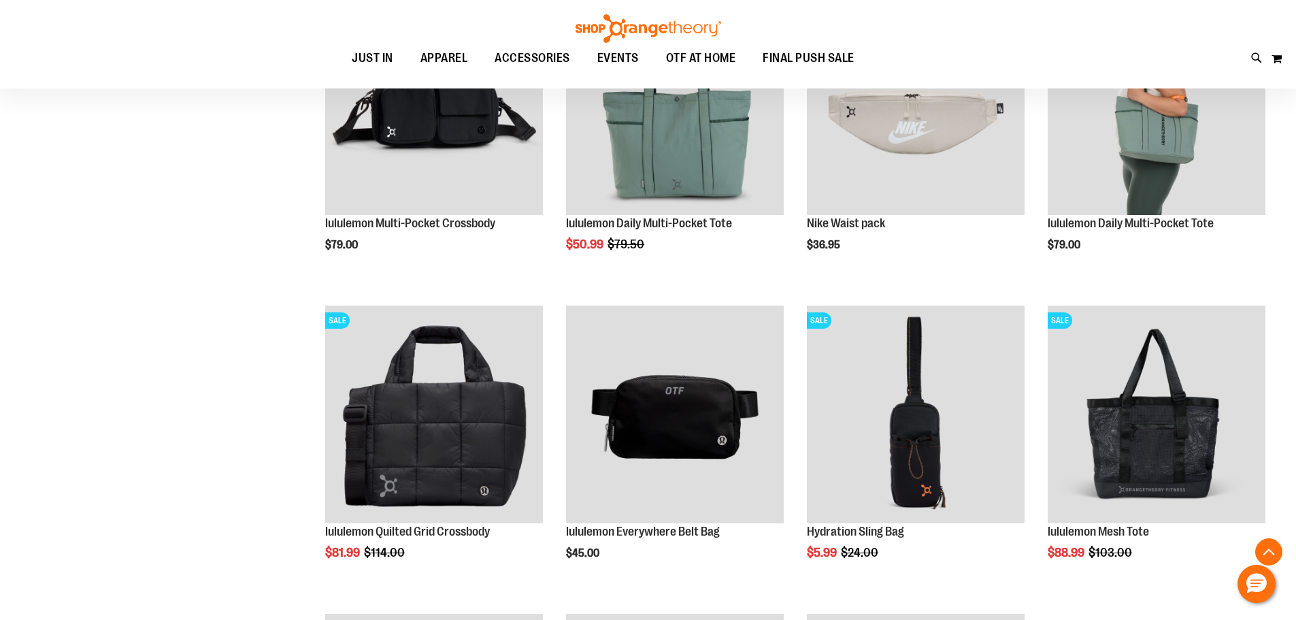
scroll to position [611, 0]
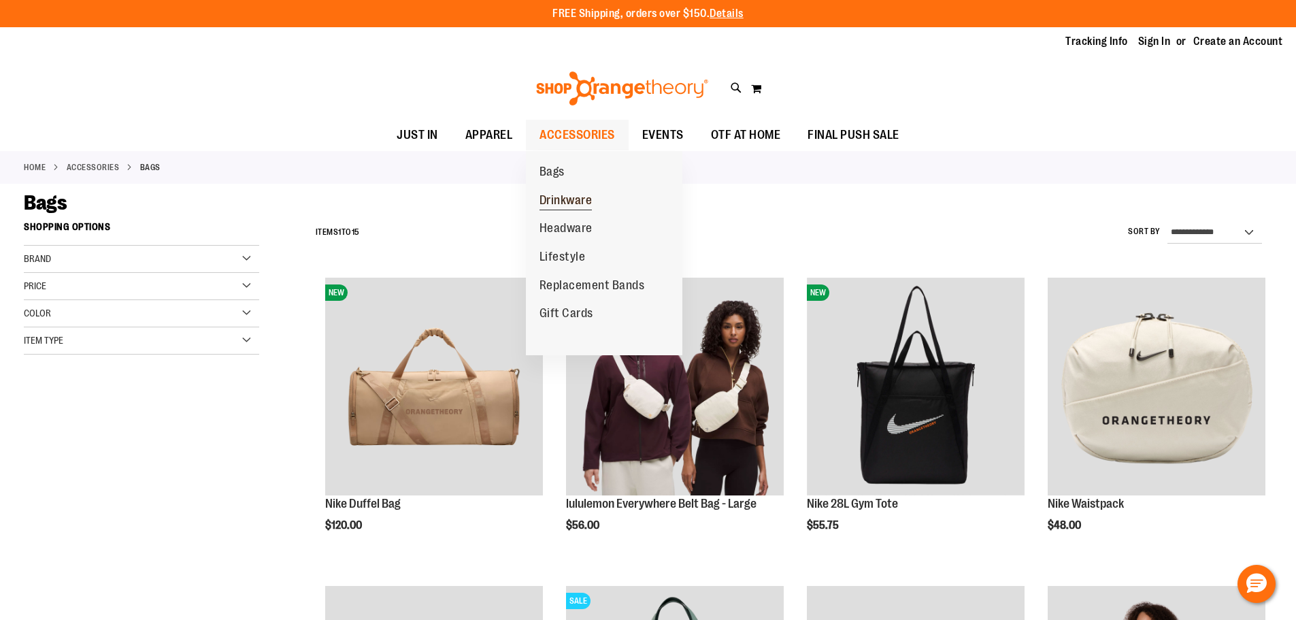
click at [580, 201] on span "Drinkware" at bounding box center [565, 201] width 53 height 17
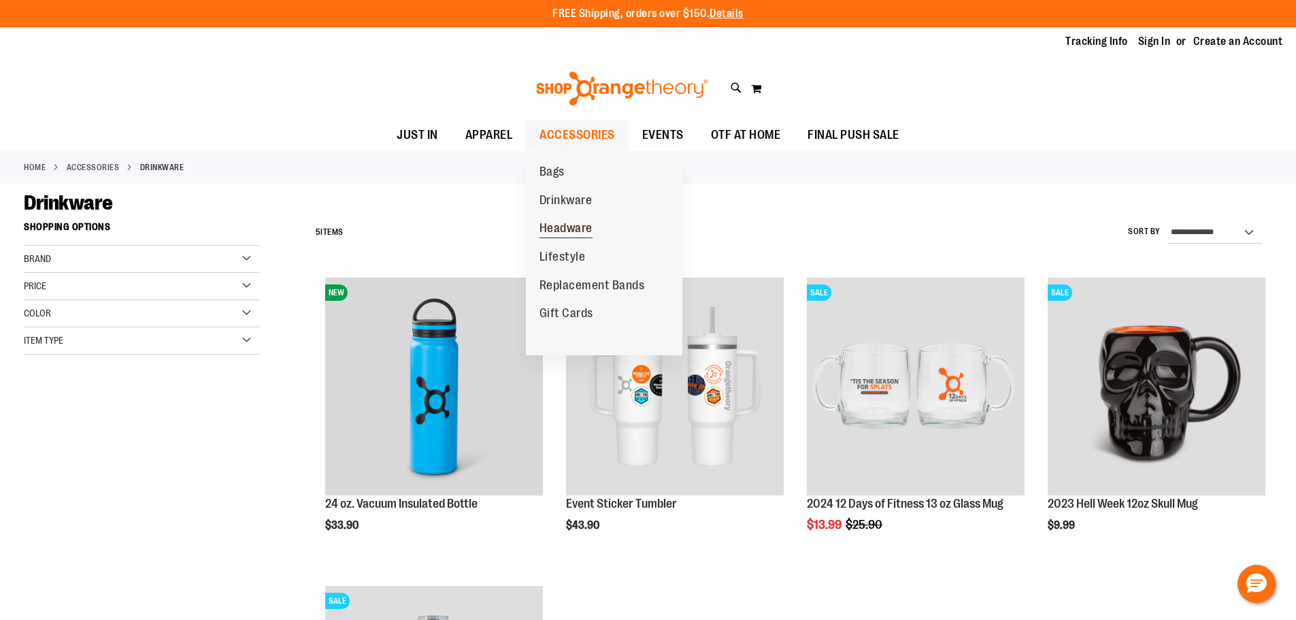
click at [578, 230] on span "Headware" at bounding box center [565, 229] width 53 height 17
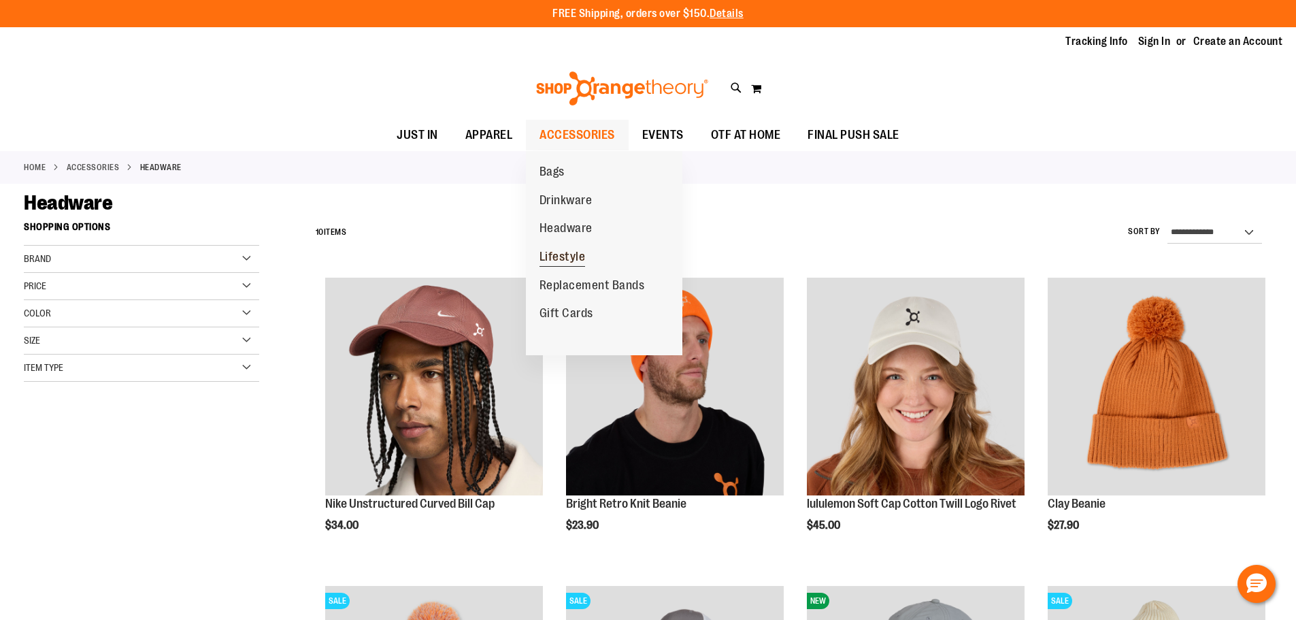
click at [572, 252] on span "Lifestyle" at bounding box center [562, 258] width 46 height 17
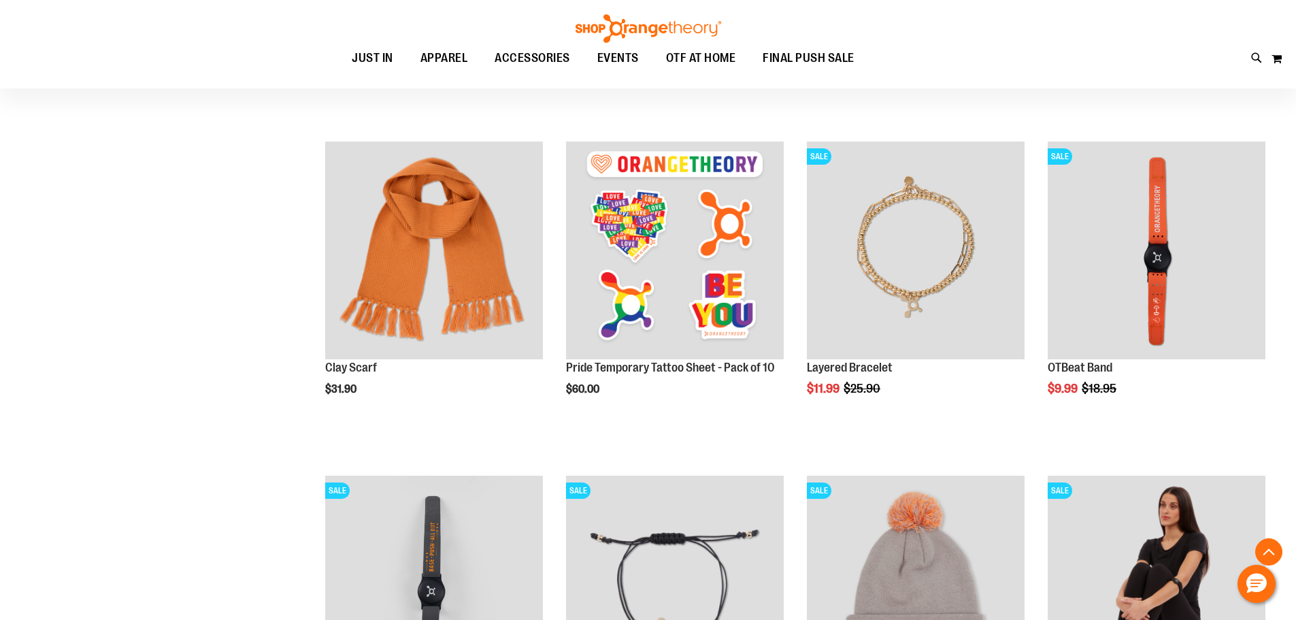
scroll to position [475, 0]
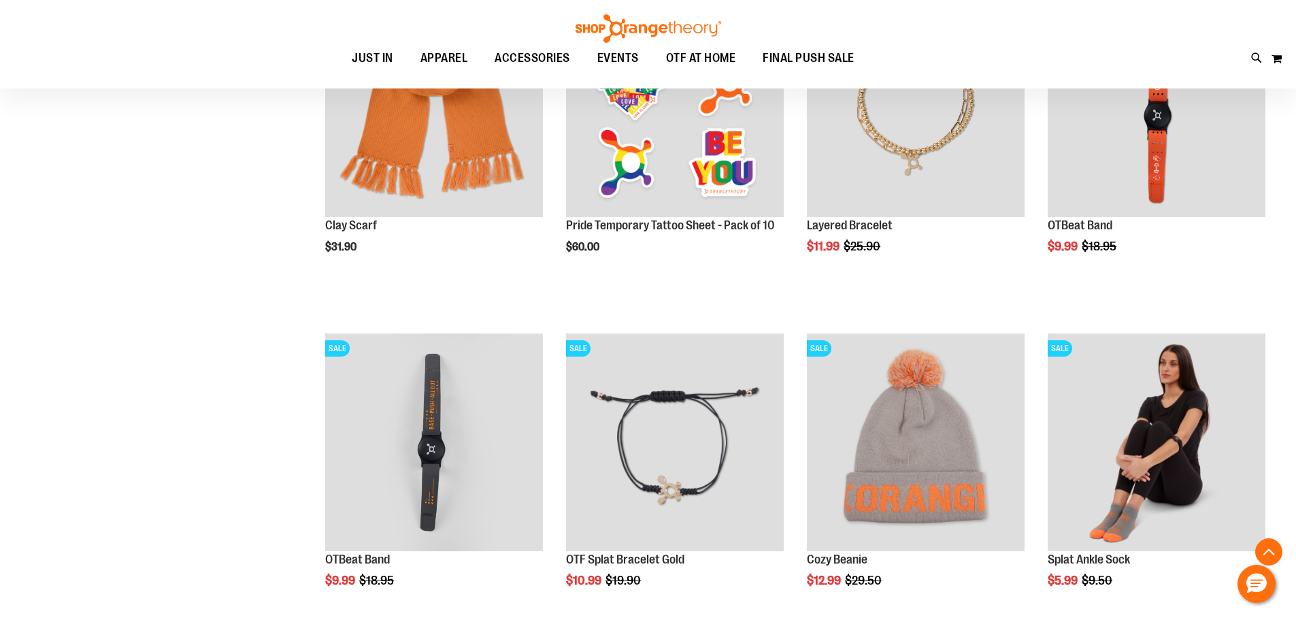
scroll to position [475, 0]
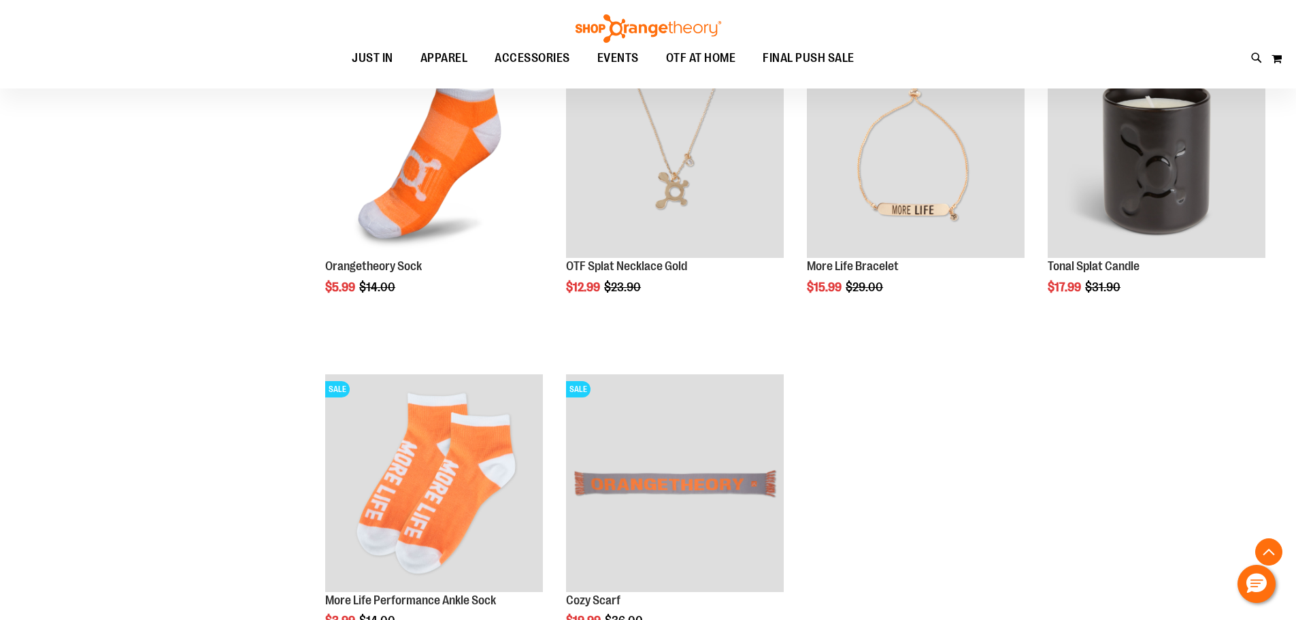
scroll to position [1155, 0]
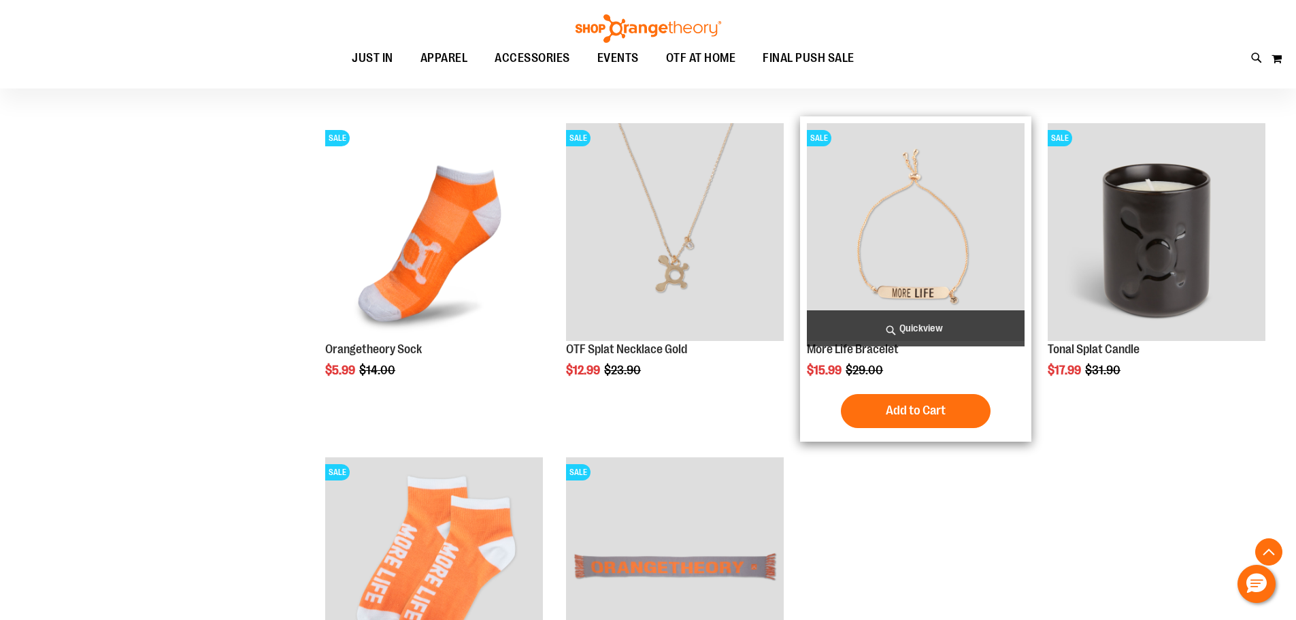
click at [881, 235] on img "product" at bounding box center [916, 232] width 218 height 218
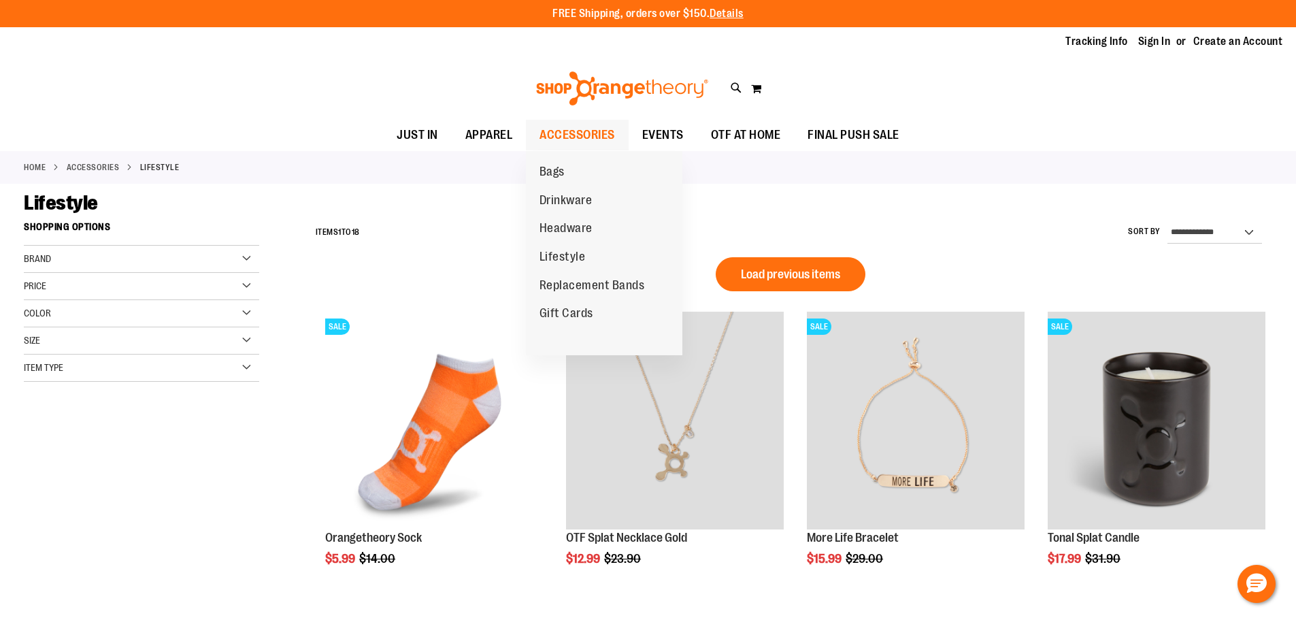
scroll to position [695, 0]
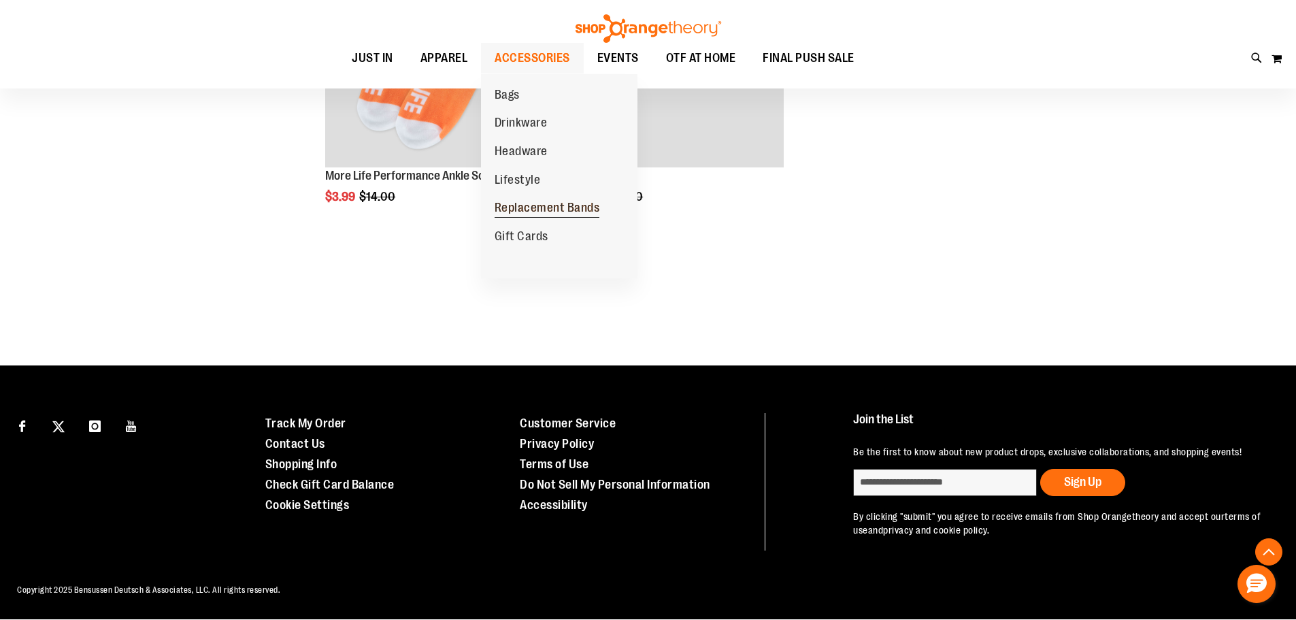
click at [545, 214] on span "Replacement Bands" at bounding box center [546, 209] width 105 height 17
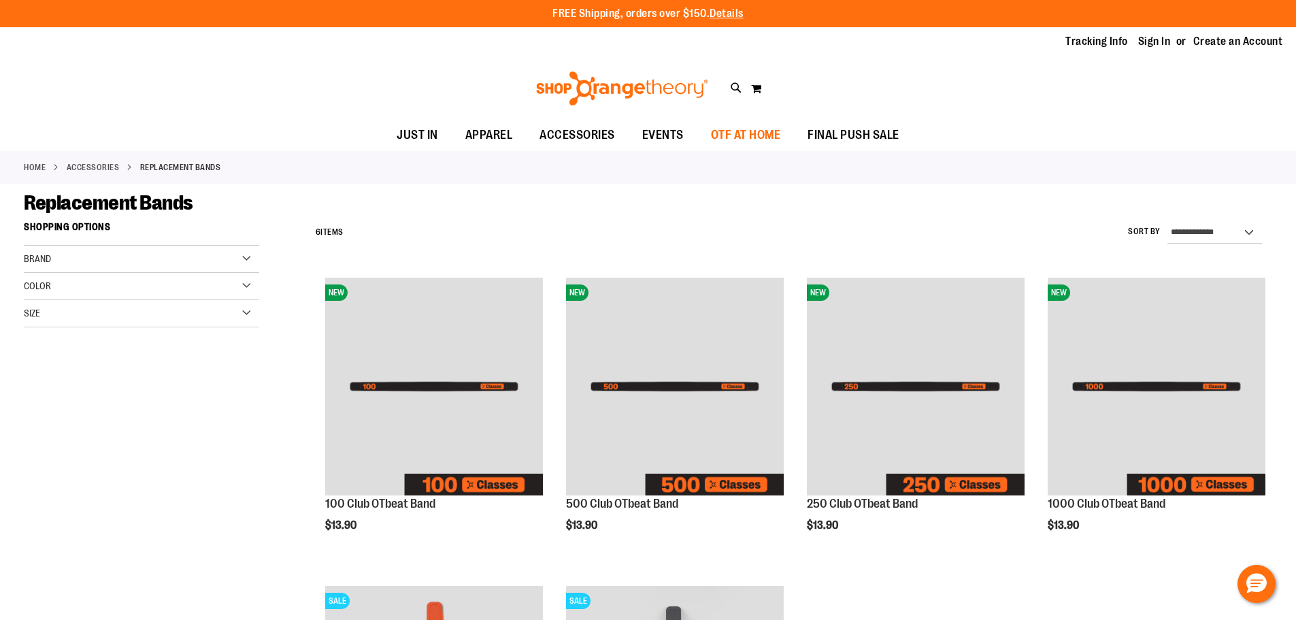
click at [729, 135] on span "OTF AT HOME" at bounding box center [746, 135] width 70 height 31
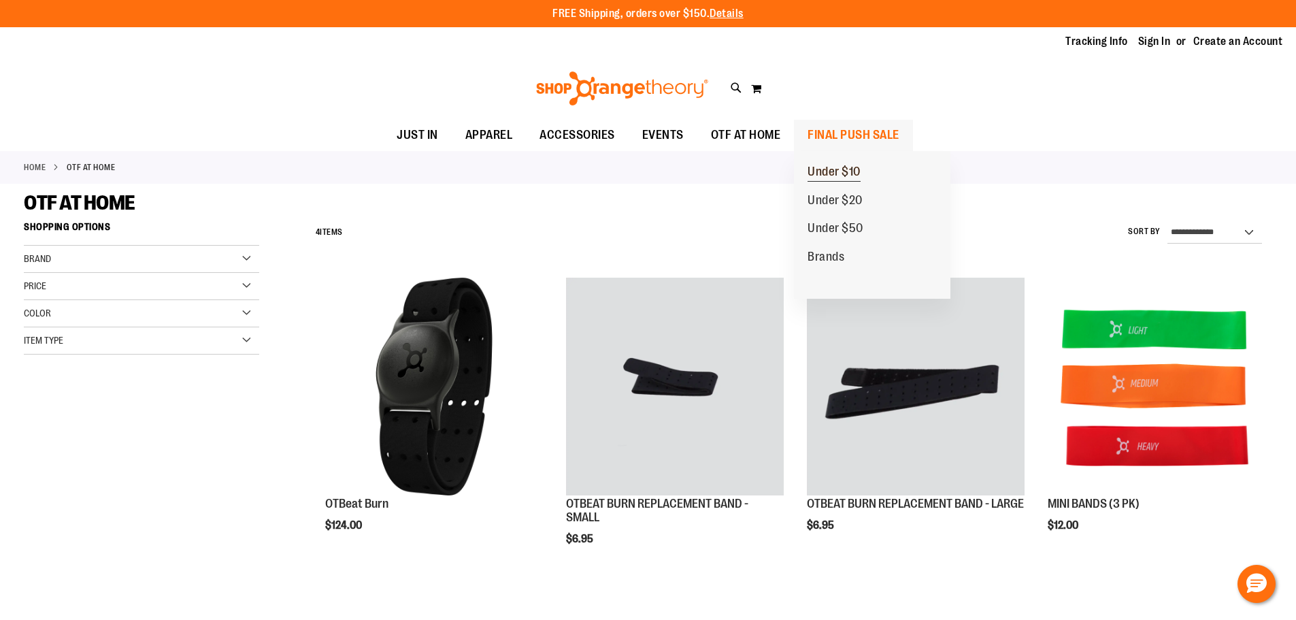
click at [821, 168] on span "Under $10" at bounding box center [833, 173] width 53 height 17
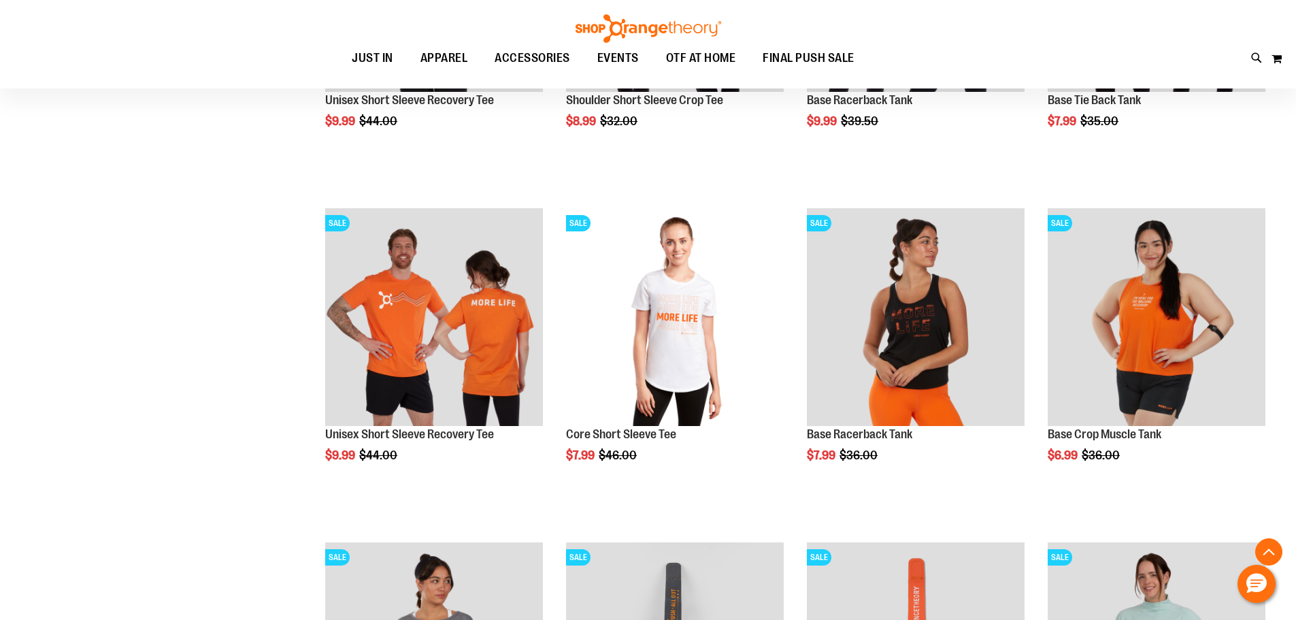
scroll to position [475, 0]
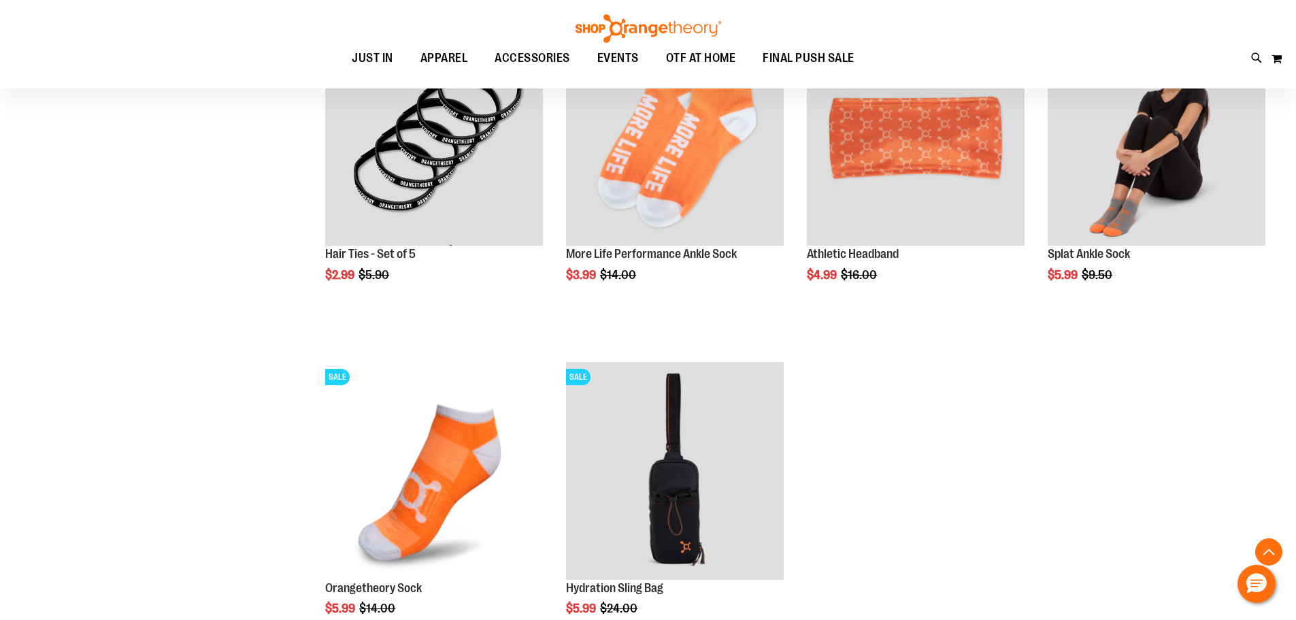
scroll to position [1291, 0]
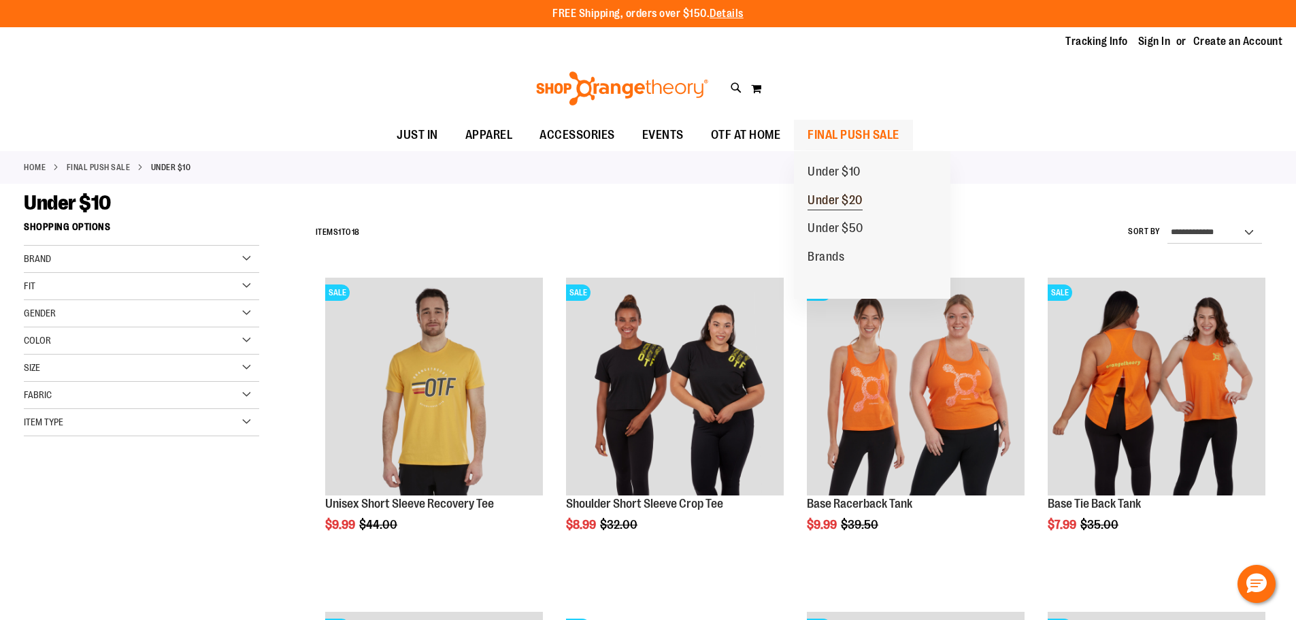
click at [837, 199] on span "Under $20" at bounding box center [834, 201] width 55 height 17
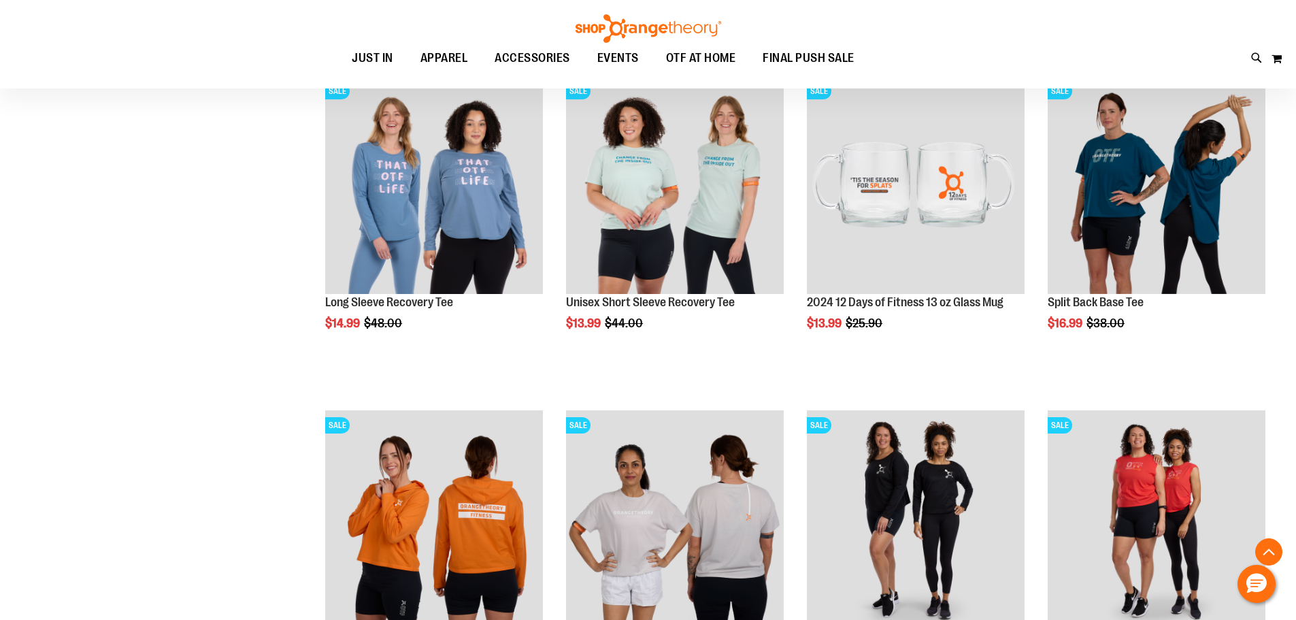
scroll to position [543, 0]
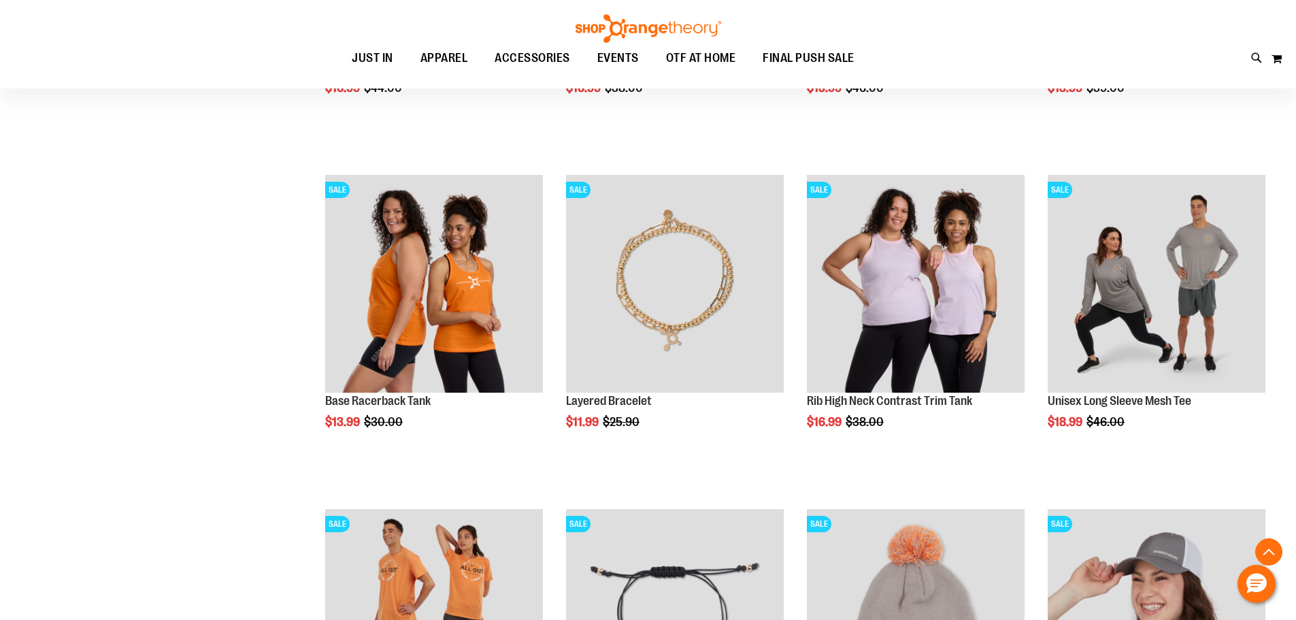
scroll to position [1291, 0]
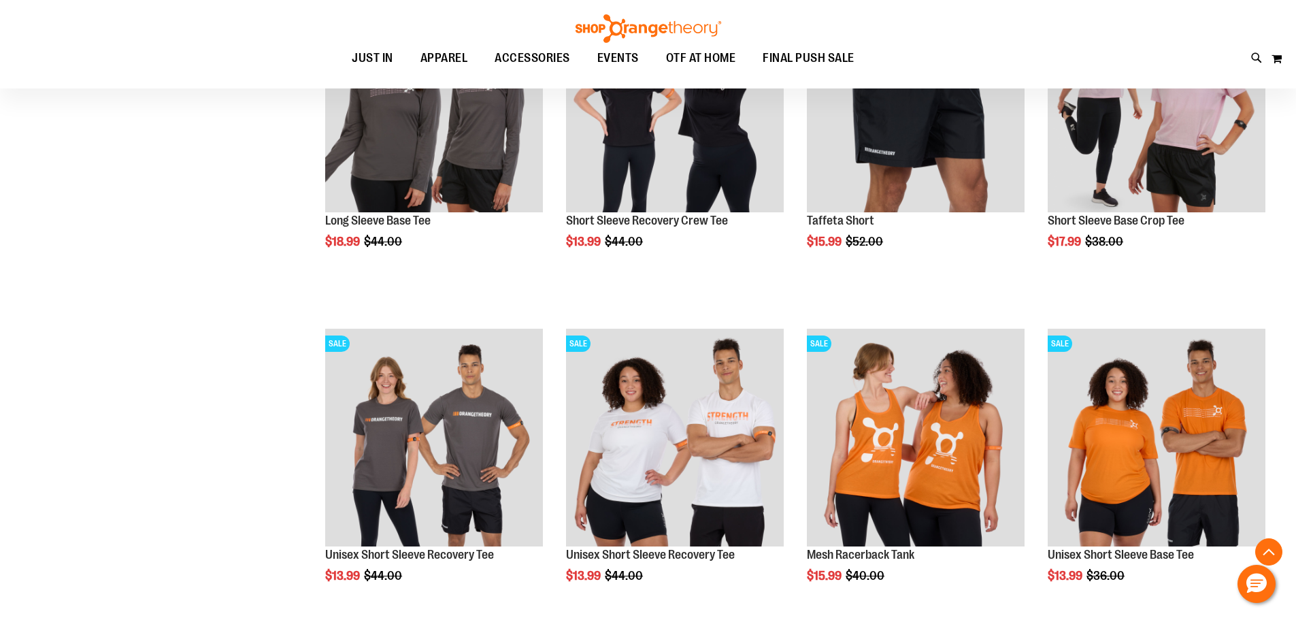
scroll to position [2652, 0]
